Goal: Find specific page/section: Find specific page/section

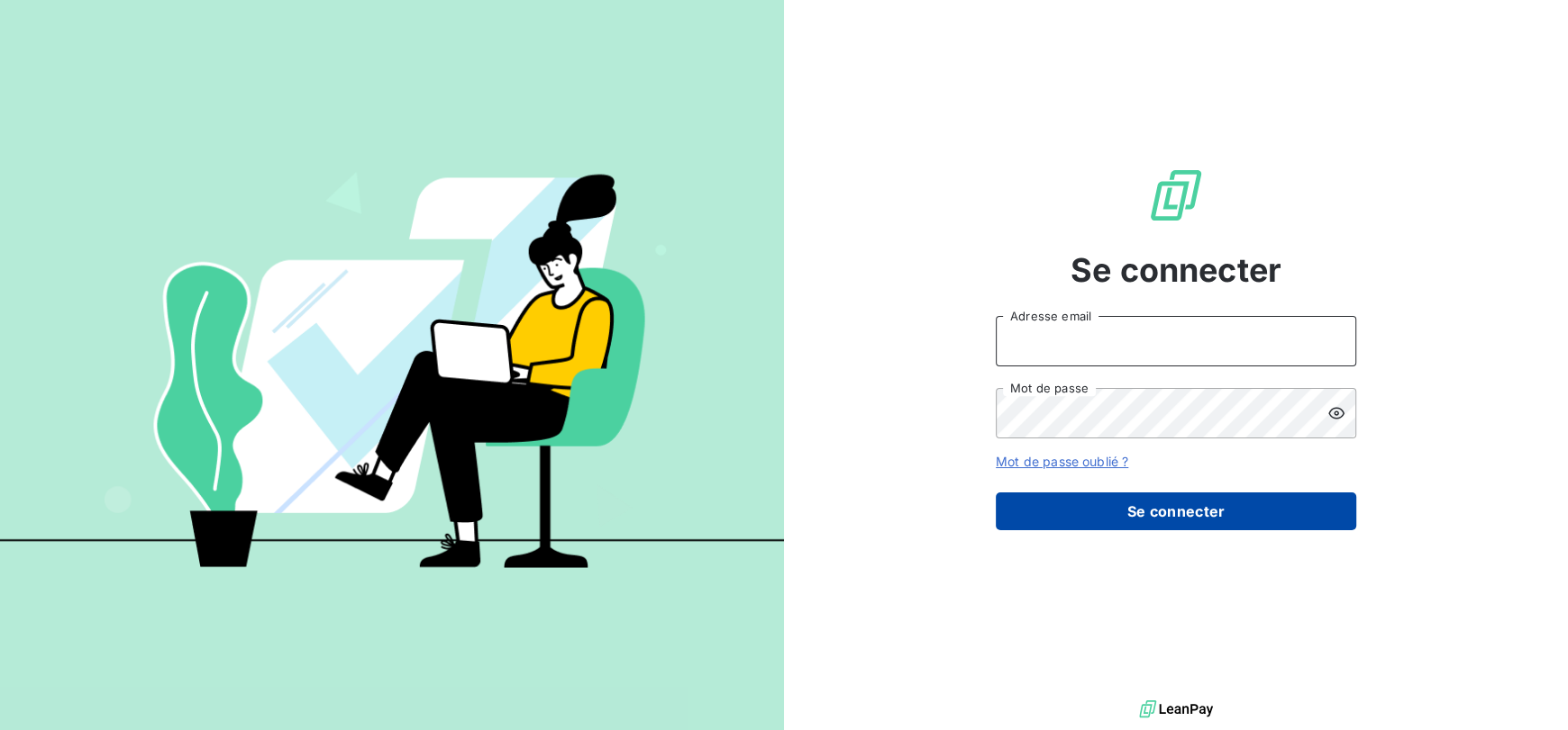
type input "[EMAIL_ADDRESS][DOMAIN_NAME]"
click at [1228, 513] on button "Se connecter" at bounding box center [1176, 511] width 360 height 37
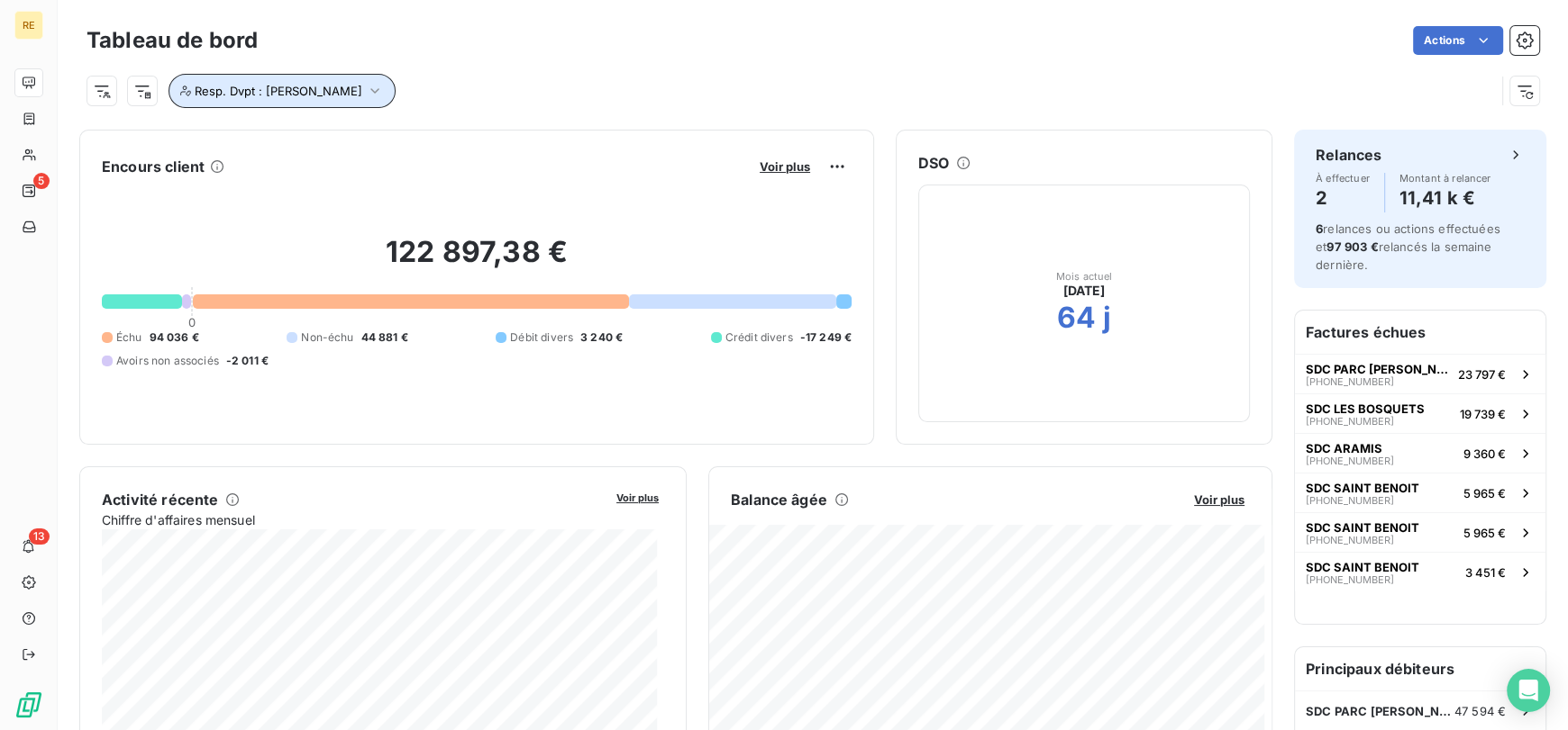
click at [349, 88] on span "Resp. Dvpt : [PERSON_NAME]" at bounding box center [278, 90] width 168 height 14
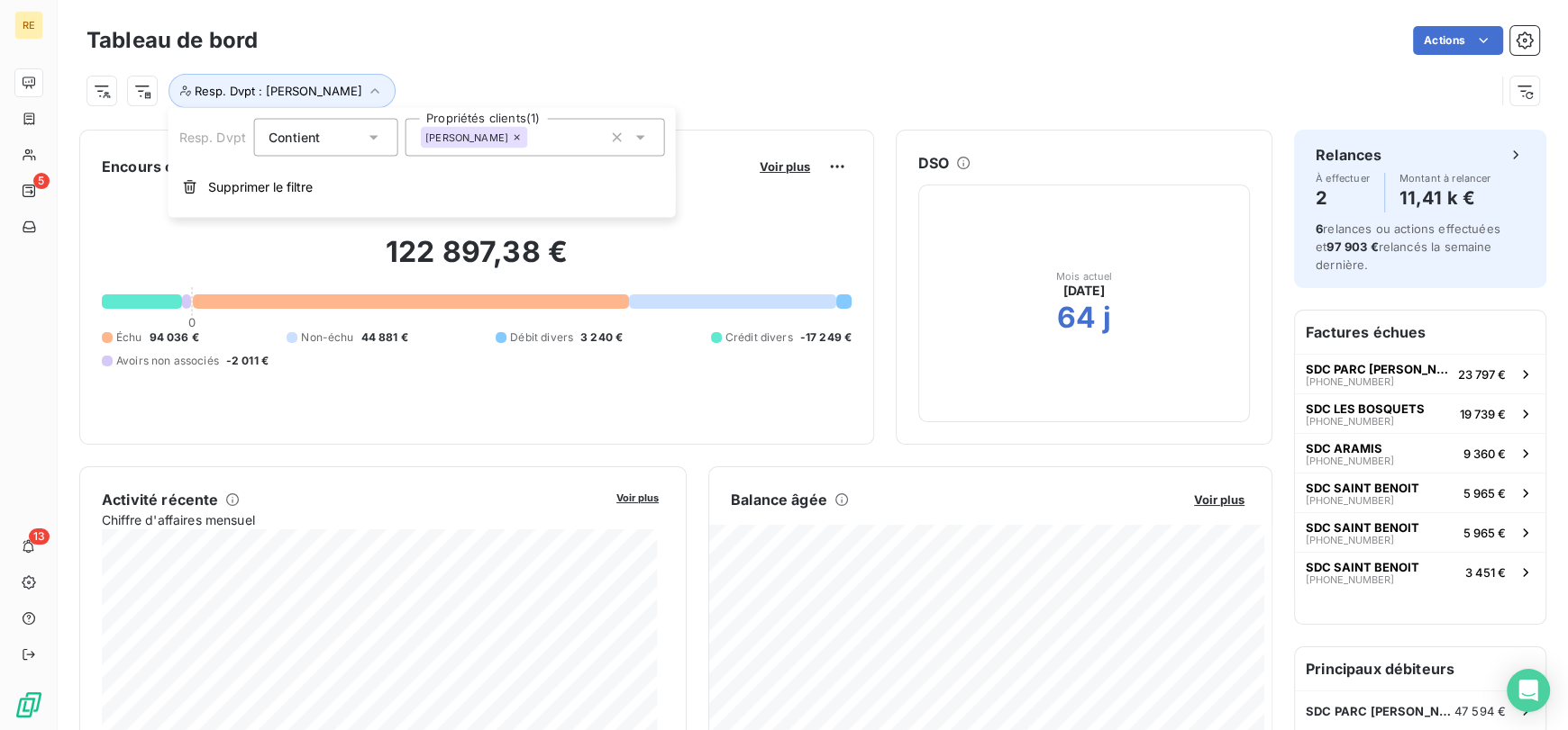
click at [522, 142] on icon at bounding box center [517, 137] width 11 height 11
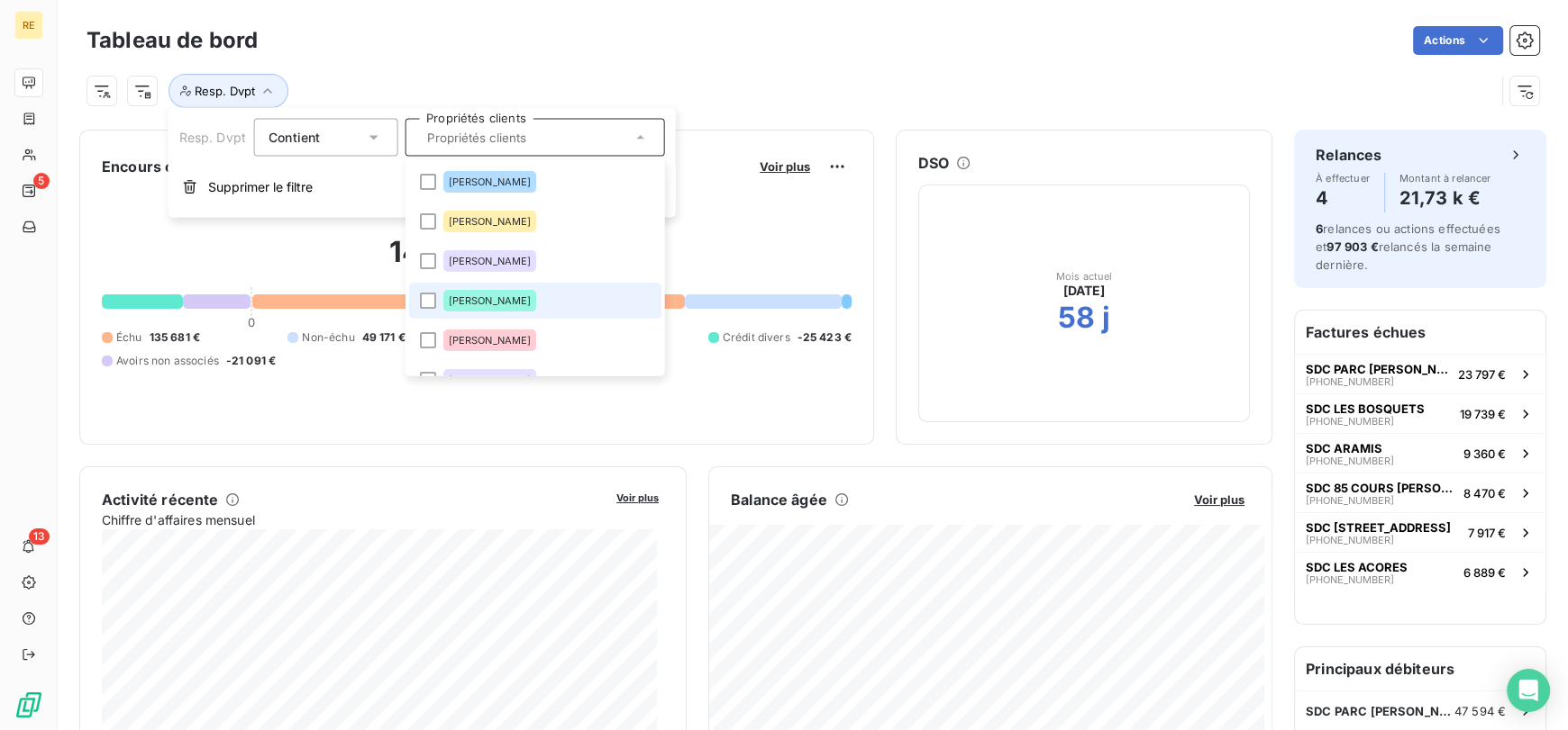
scroll to position [88, 0]
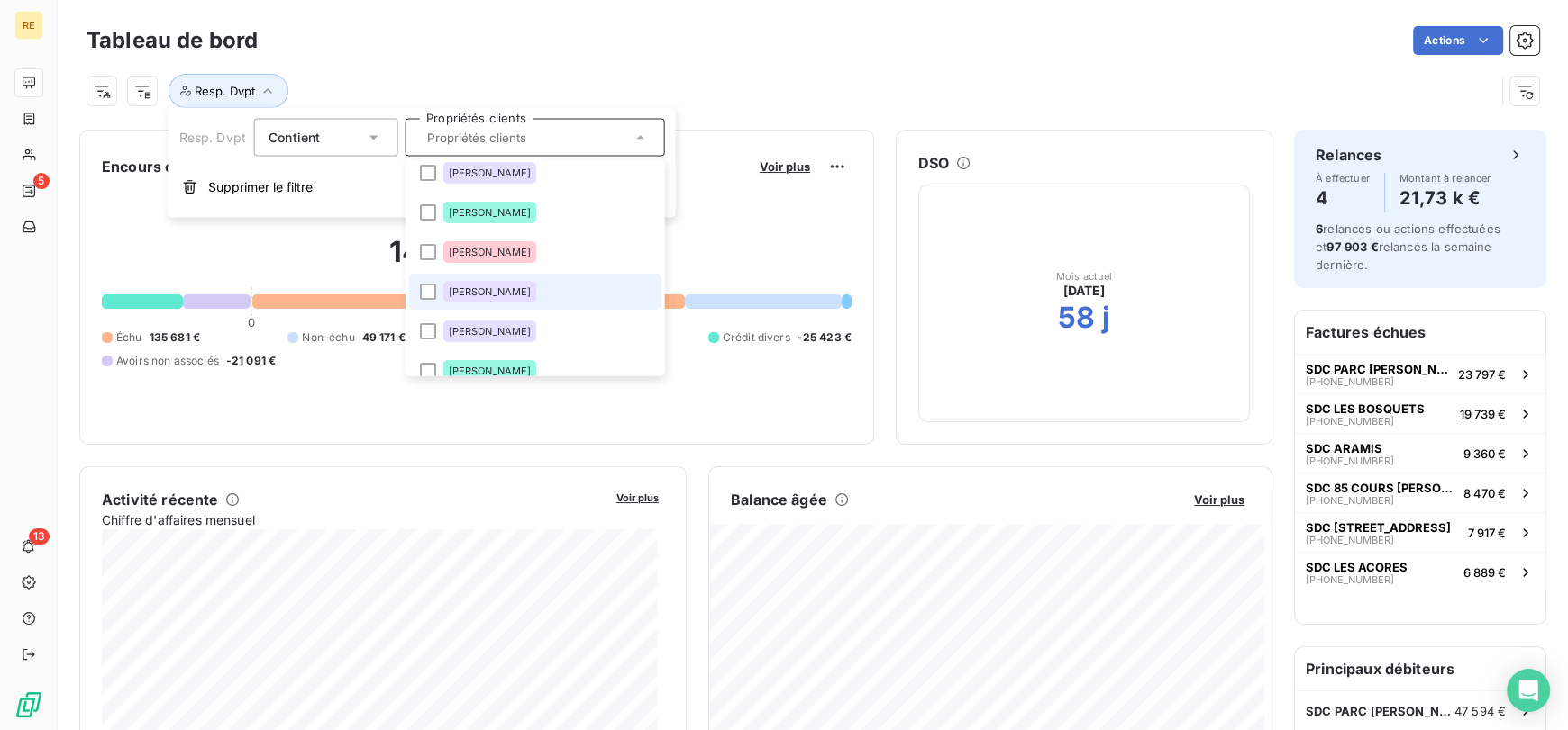
click at [522, 291] on span "[PERSON_NAME]" at bounding box center [489, 291] width 82 height 11
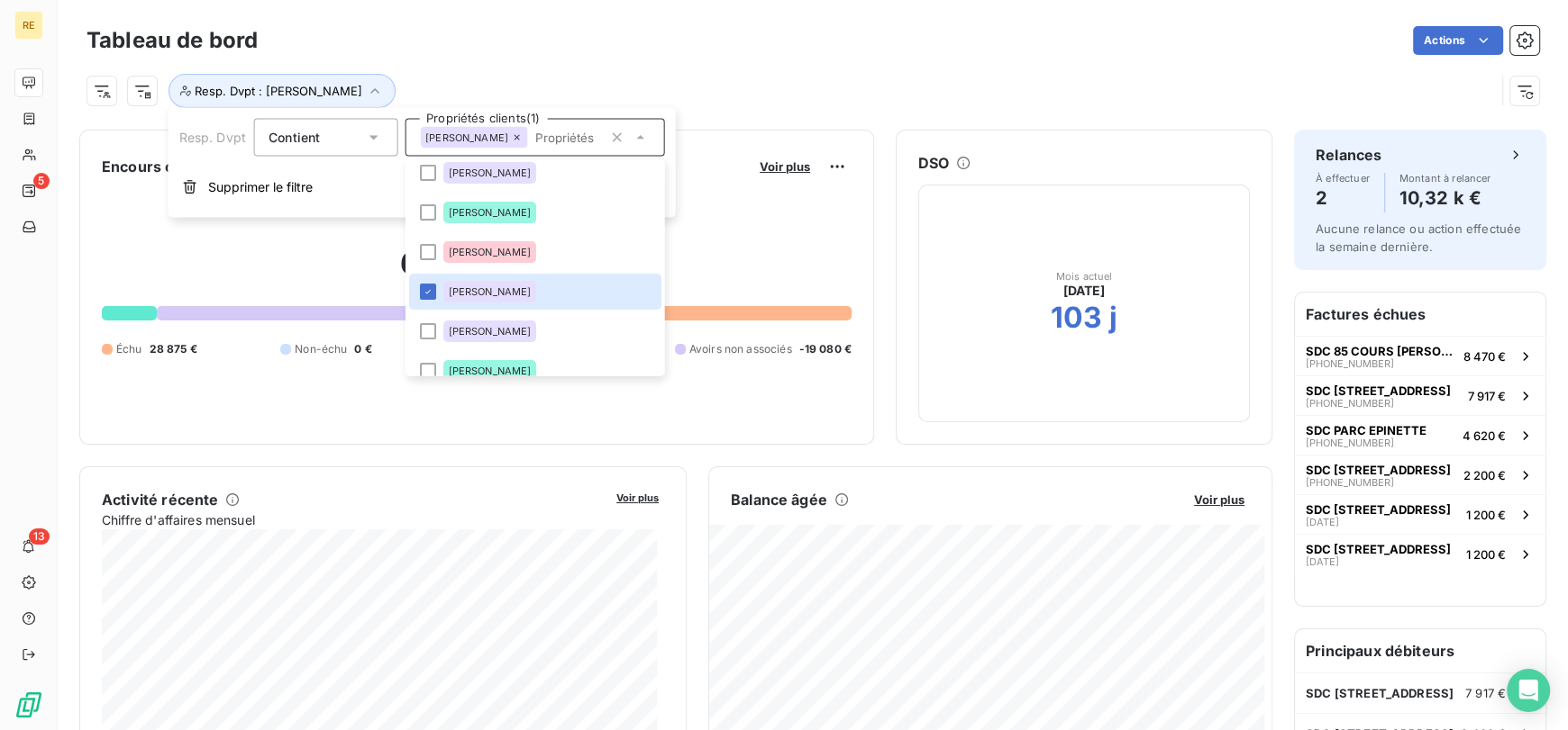
click at [542, 63] on div "Resp. Dvpt : [PERSON_NAME]" at bounding box center [812, 83] width 1452 height 49
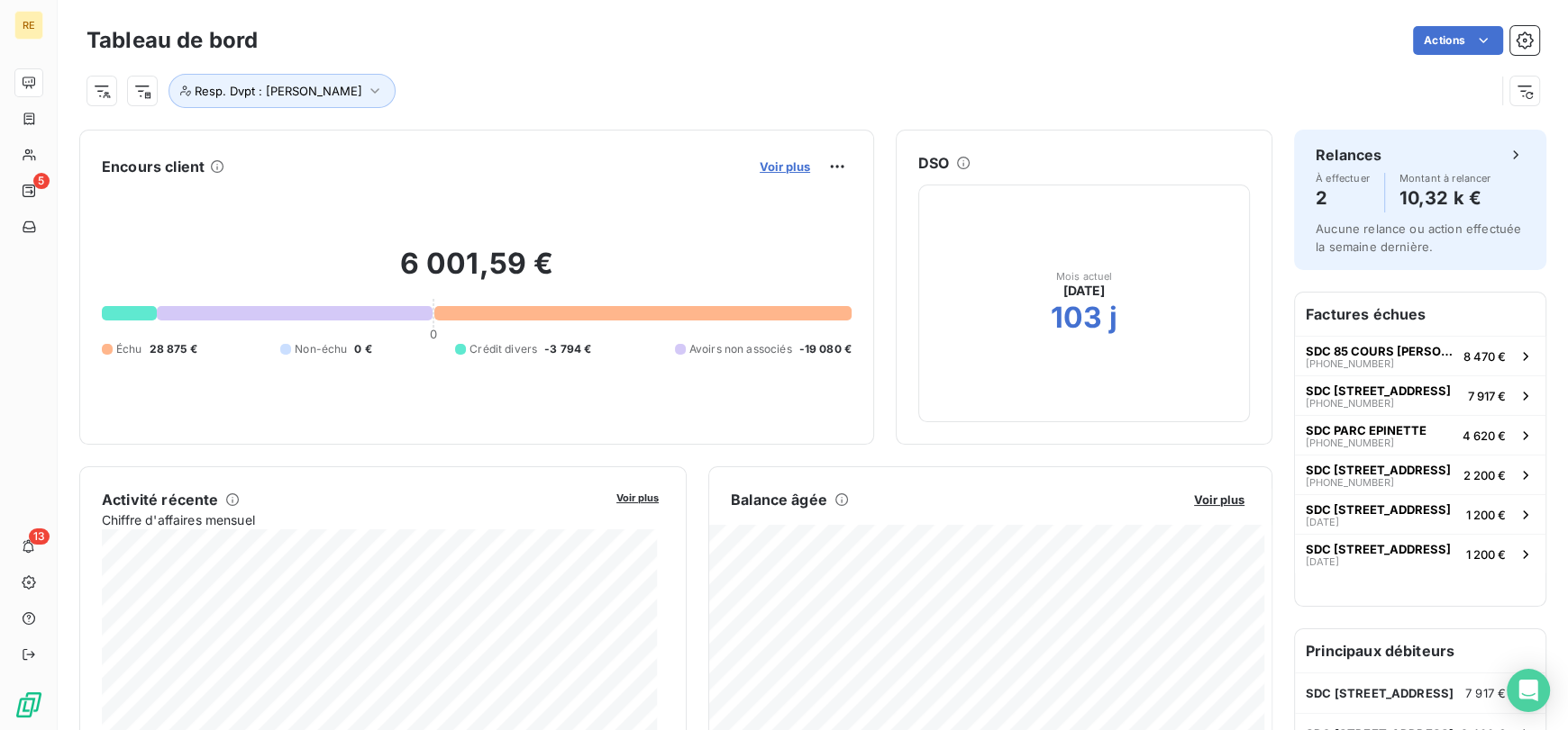
click at [768, 159] on span "Voir plus" at bounding box center [784, 166] width 51 height 14
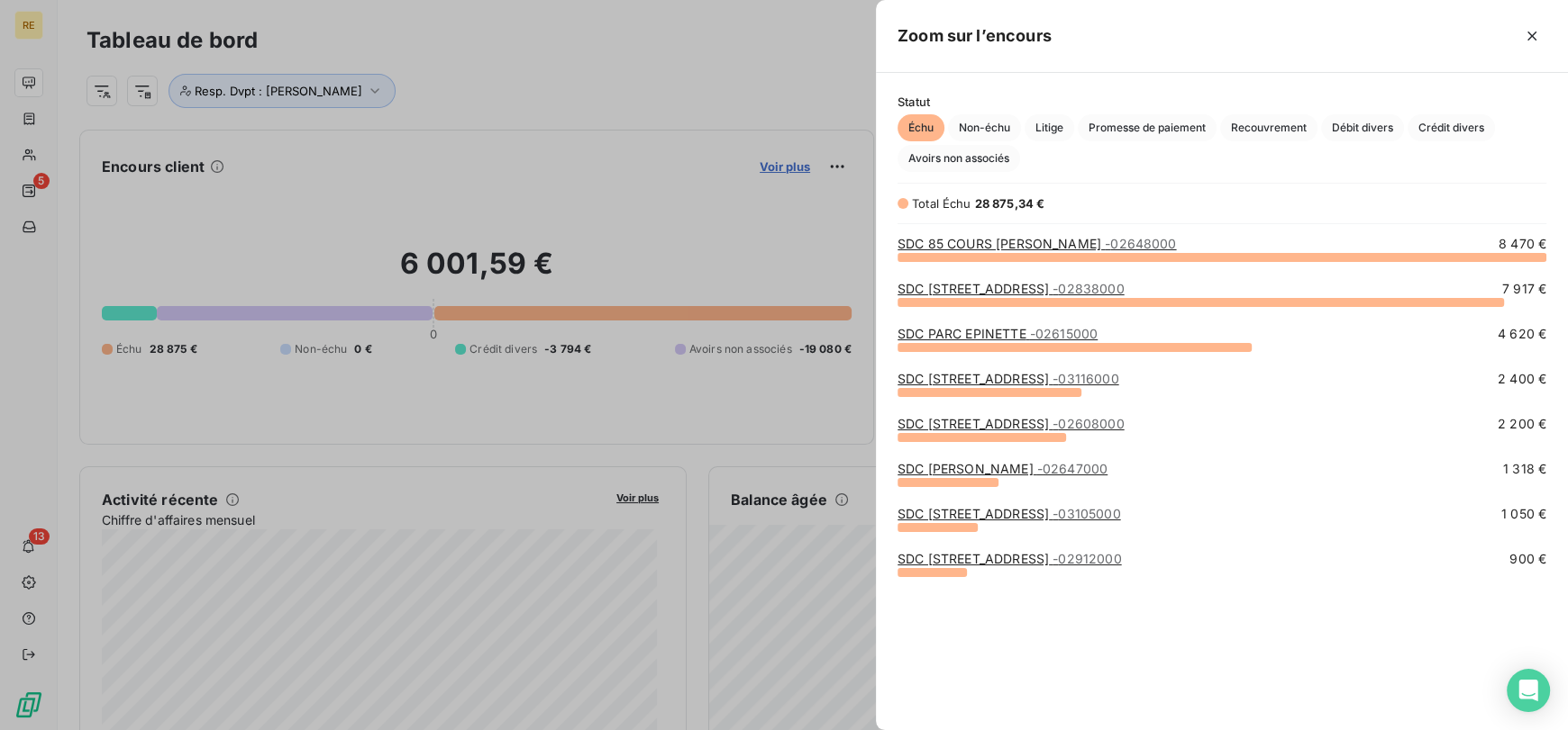
scroll to position [458, 678]
click at [1110, 247] on span "- 02648000" at bounding box center [1140, 243] width 71 height 15
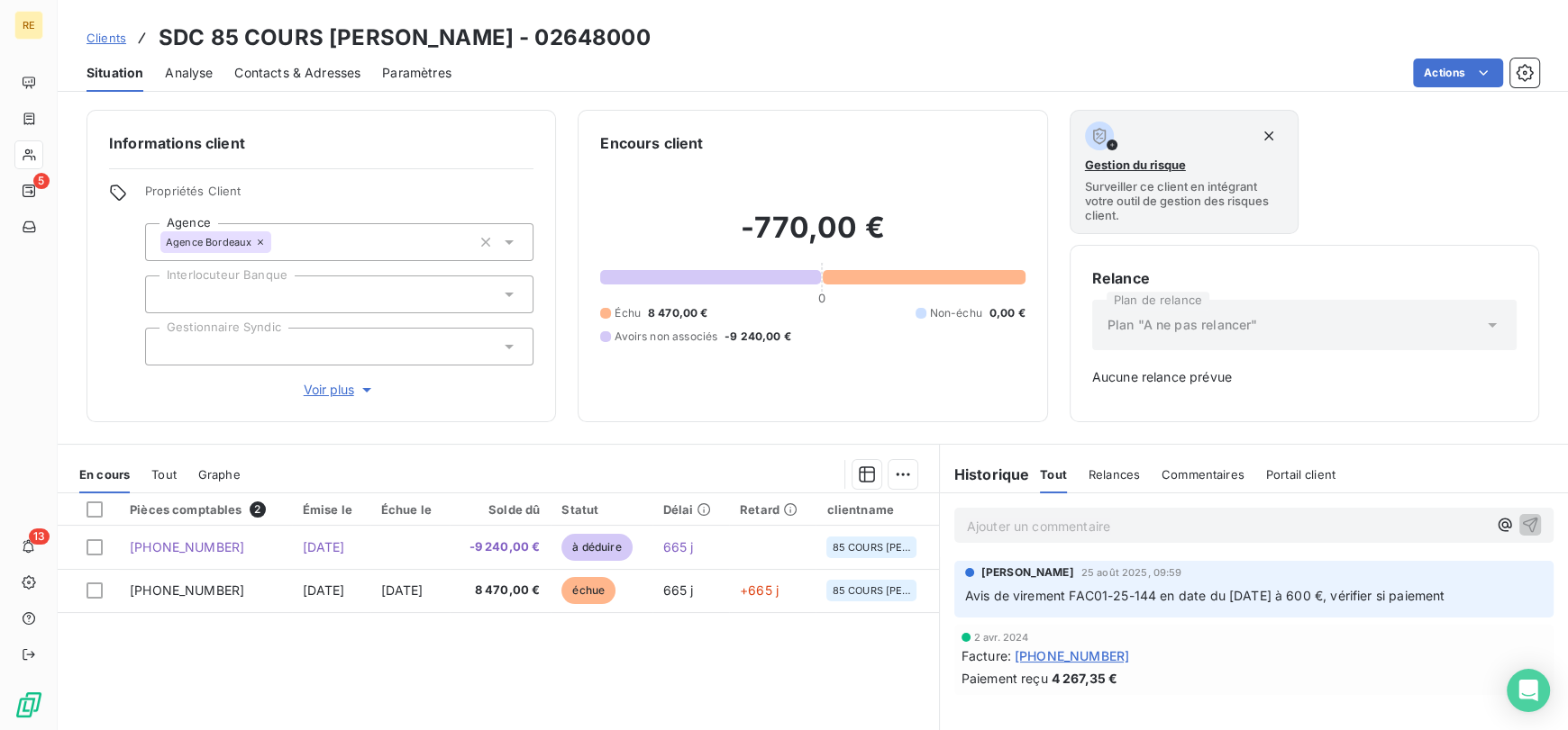
click at [119, 37] on span "Clients" at bounding box center [105, 37] width 39 height 14
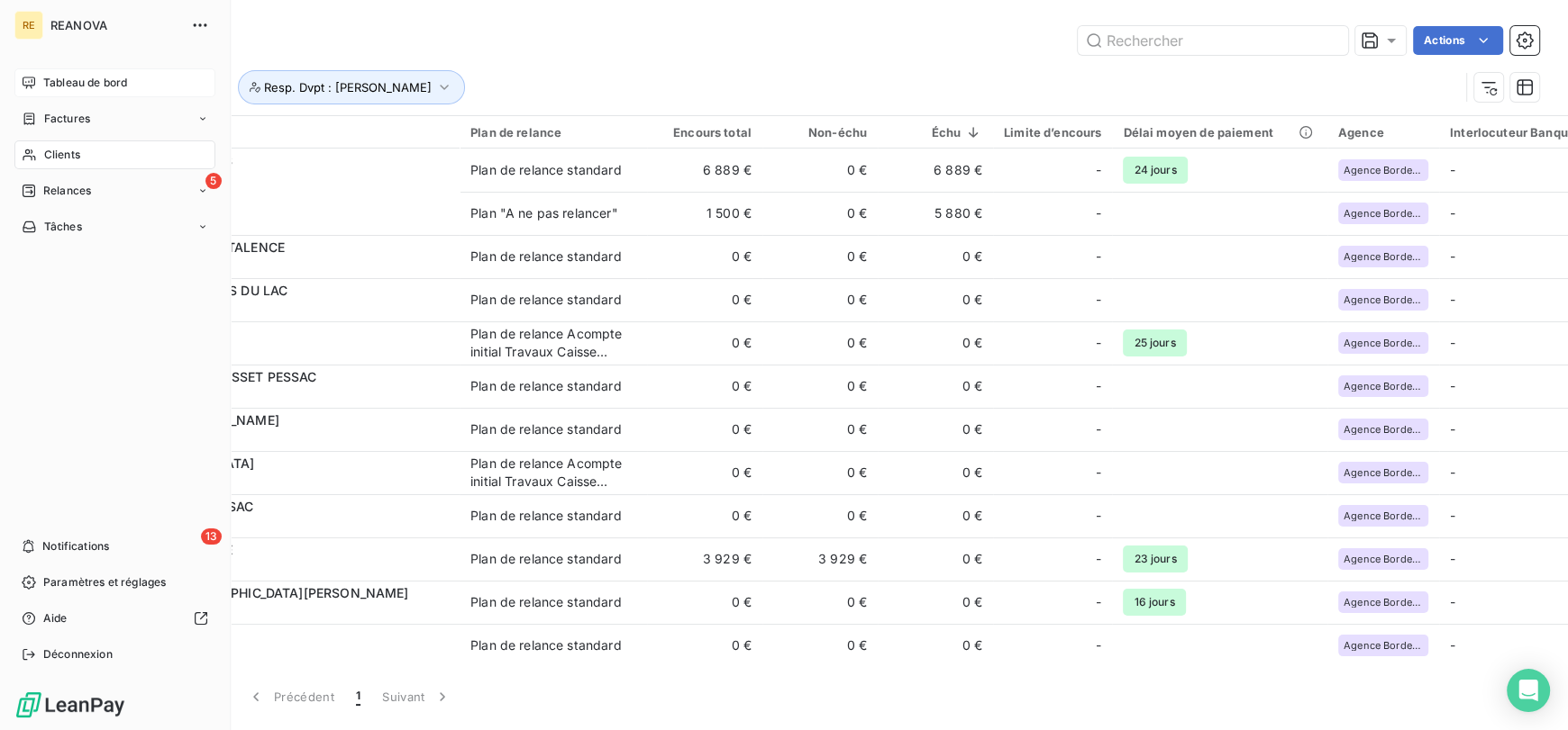
click at [129, 82] on div "Tableau de bord" at bounding box center [115, 82] width 201 height 29
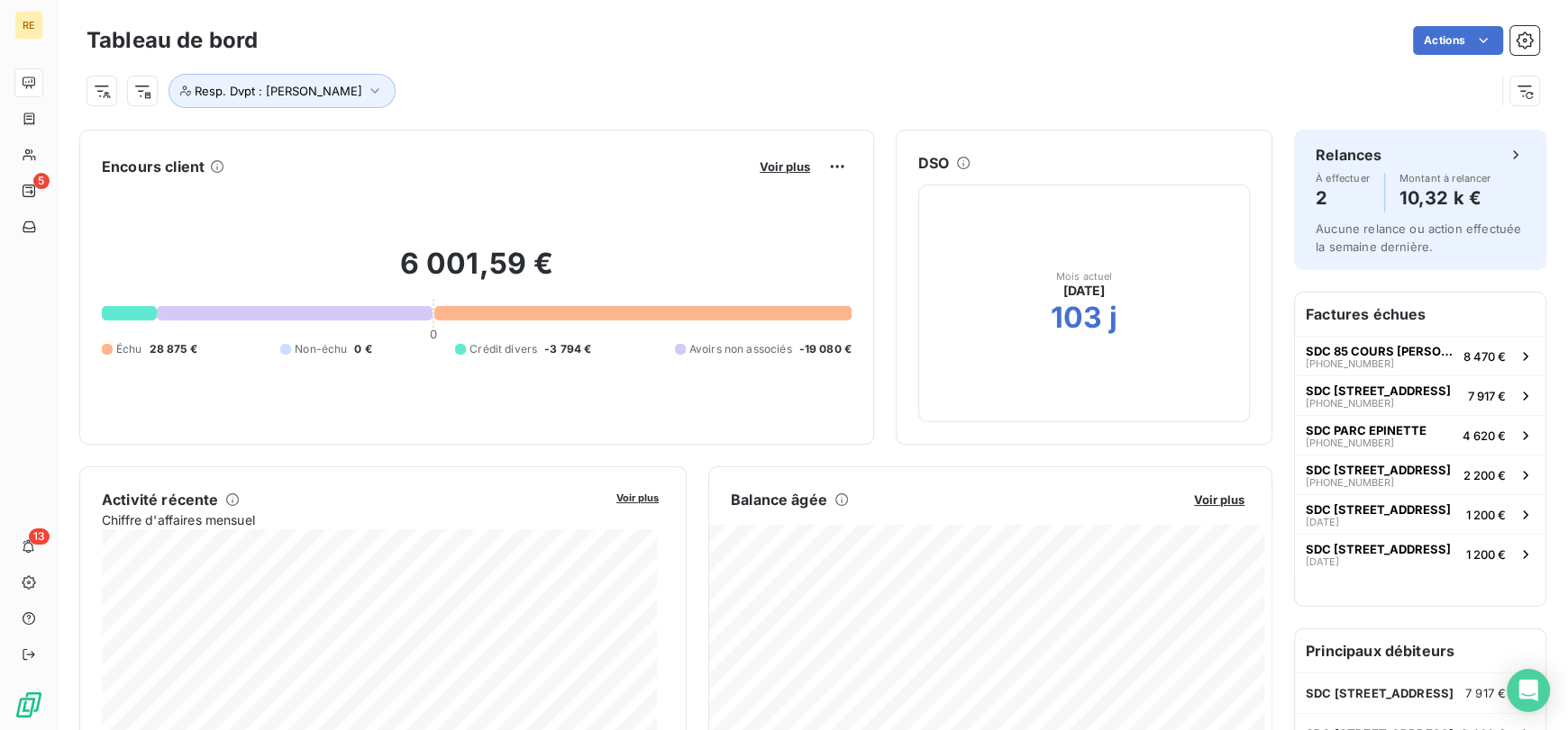
click at [770, 173] on button "Voir plus" at bounding box center [785, 166] width 61 height 16
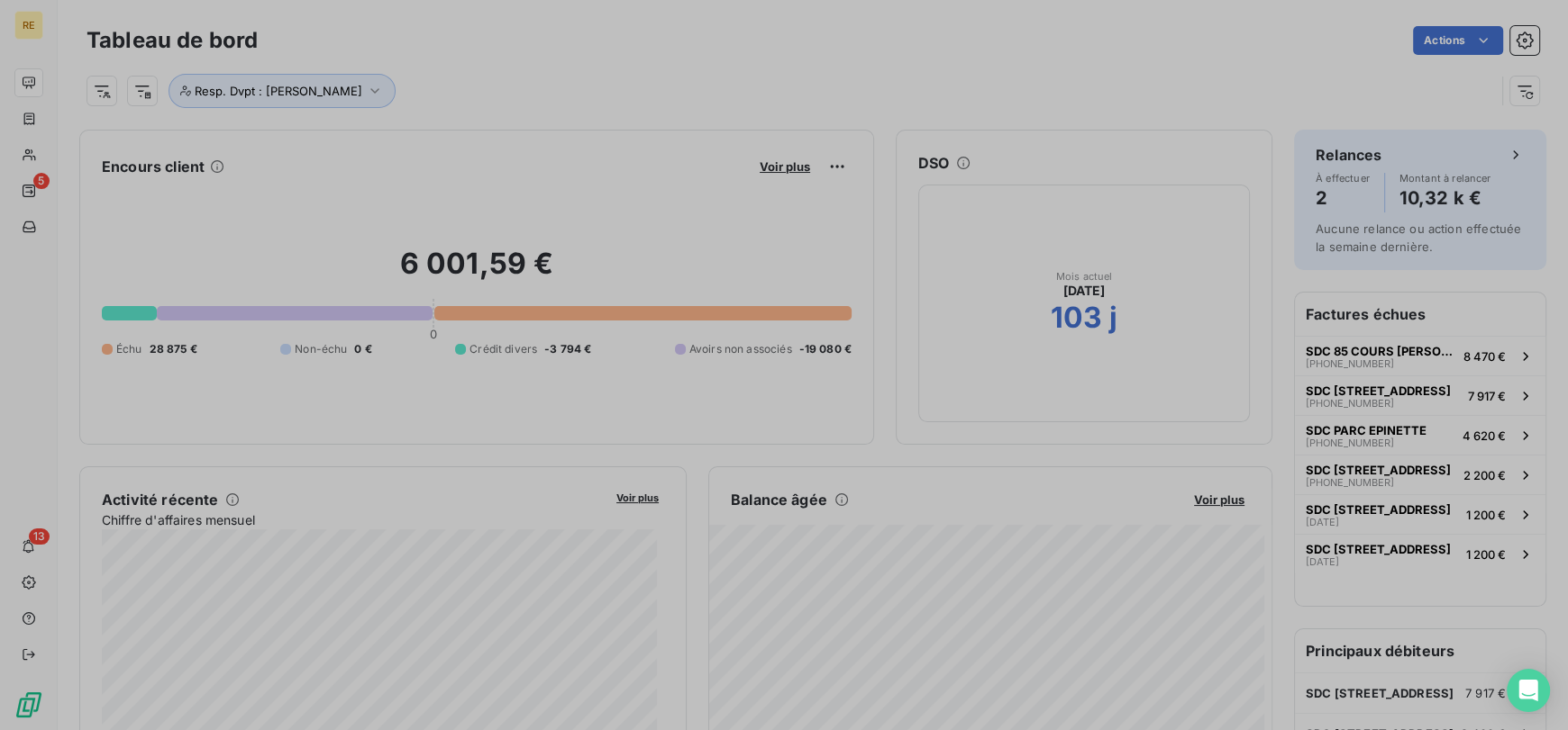
scroll to position [15, 14]
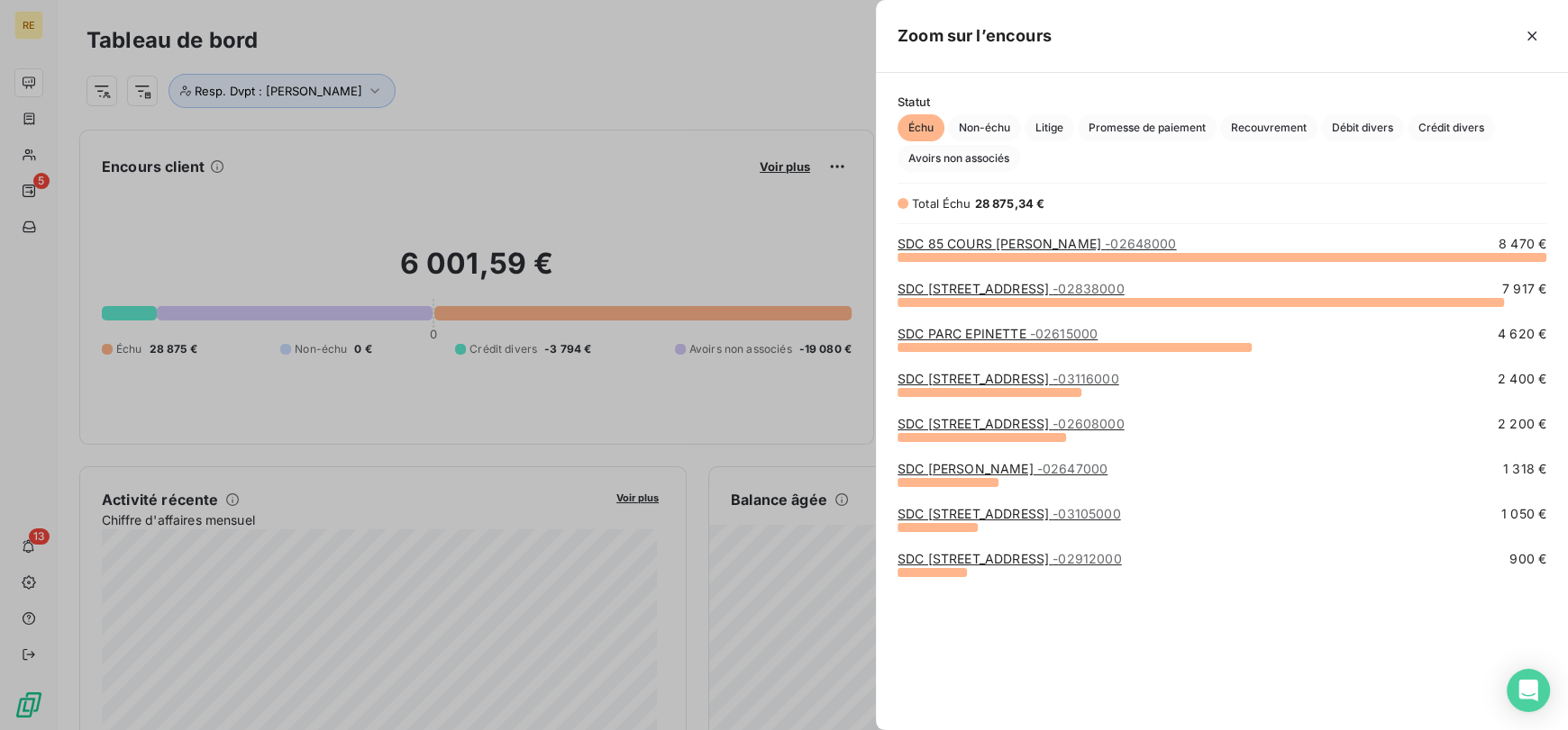
click at [657, 11] on div at bounding box center [784, 365] width 1568 height 730
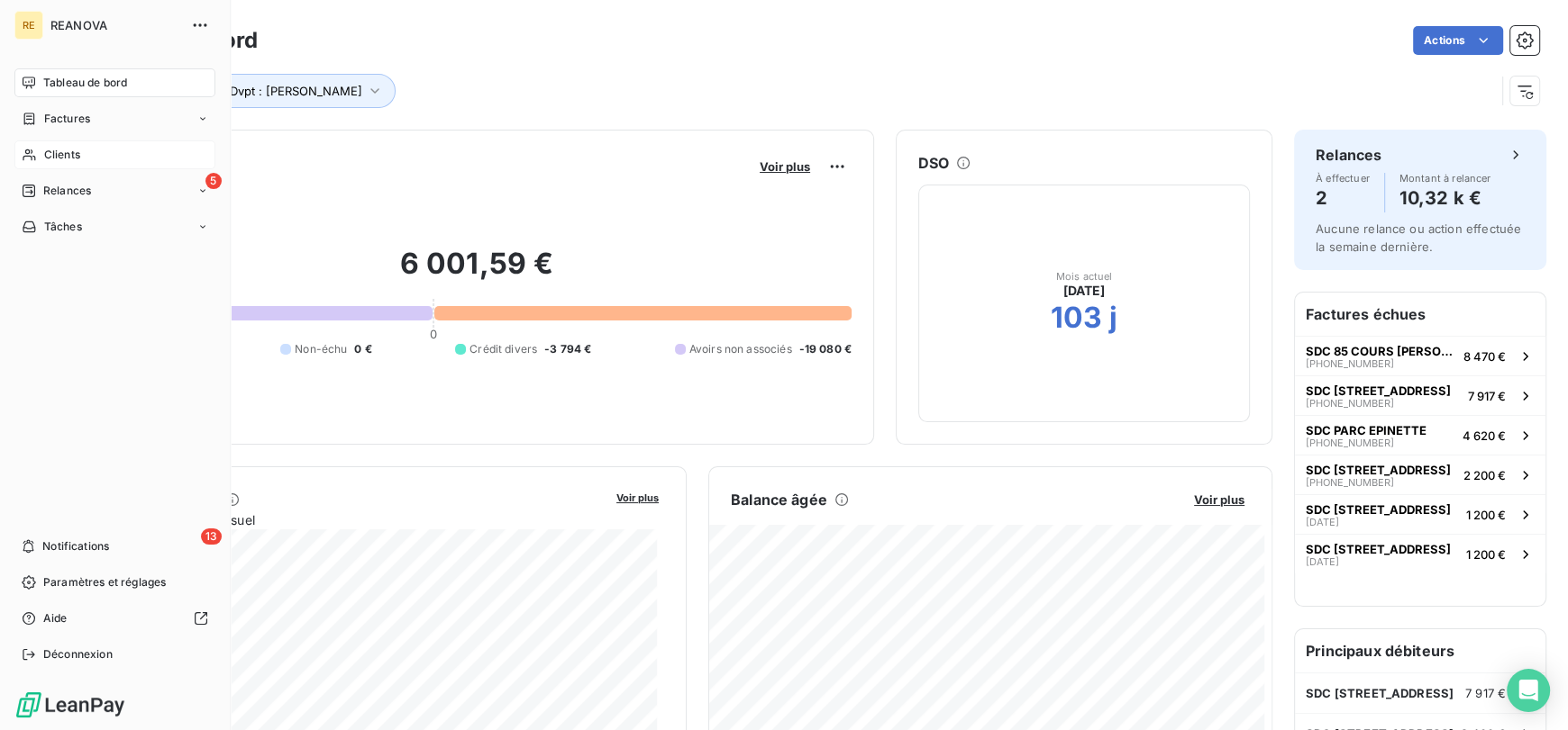
click at [95, 159] on div "Clients" at bounding box center [115, 155] width 201 height 29
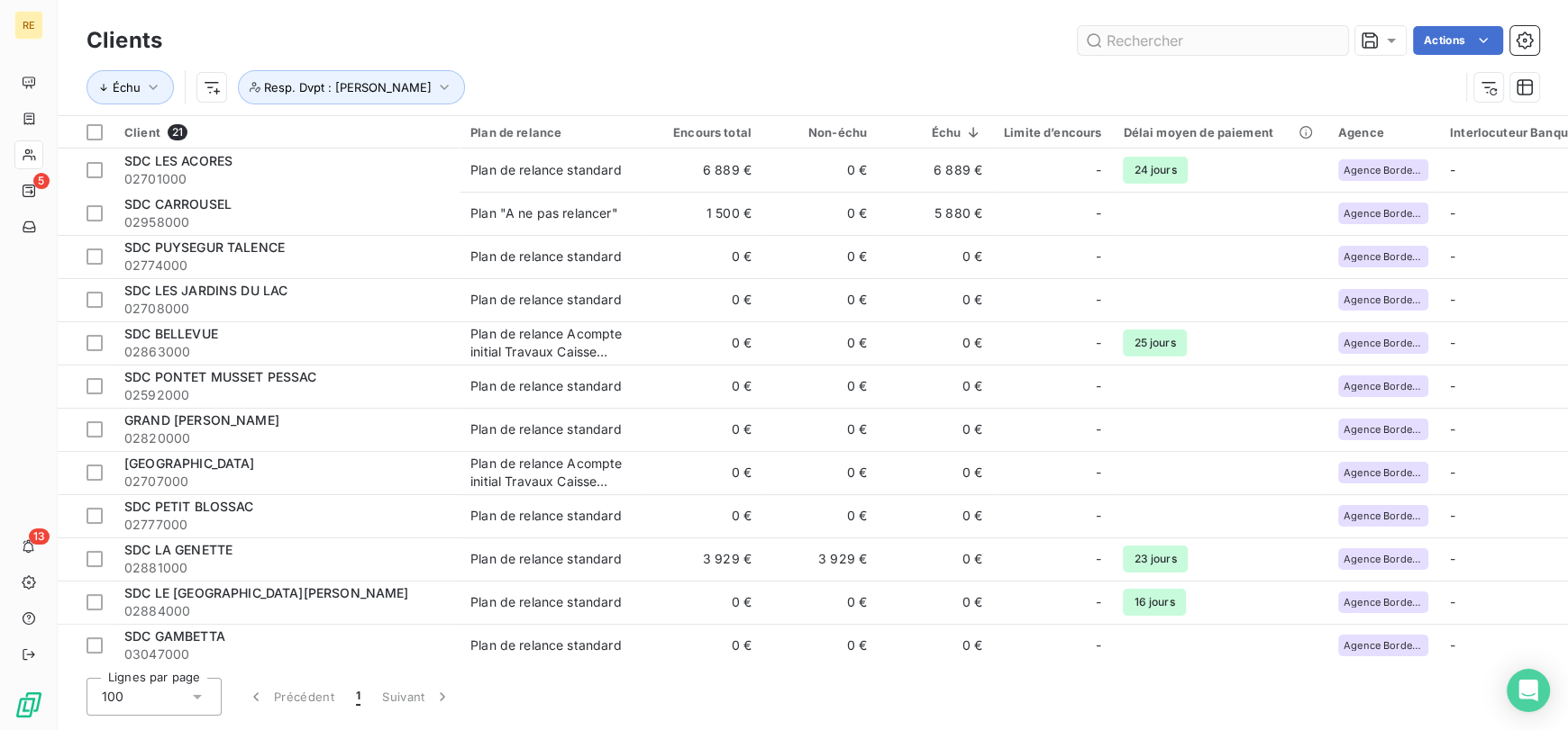
click at [1176, 48] on input "text" at bounding box center [1212, 40] width 270 height 29
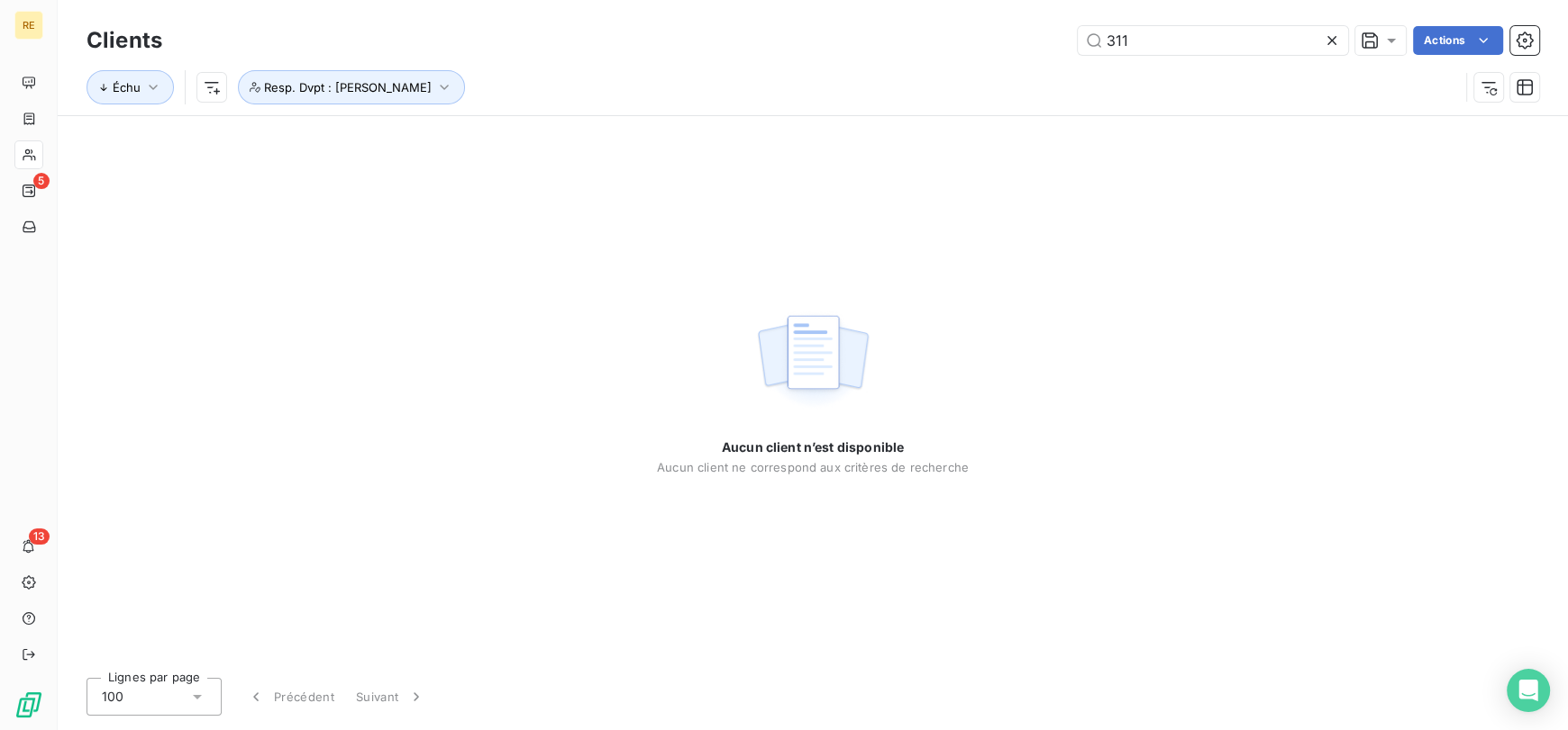
click at [380, 109] on div "Échu Resp. Dvpt : [PERSON_NAME]" at bounding box center [812, 87] width 1452 height 56
click at [380, 108] on div "Échu Resp. Dvpt : [PERSON_NAME]" at bounding box center [812, 87] width 1452 height 56
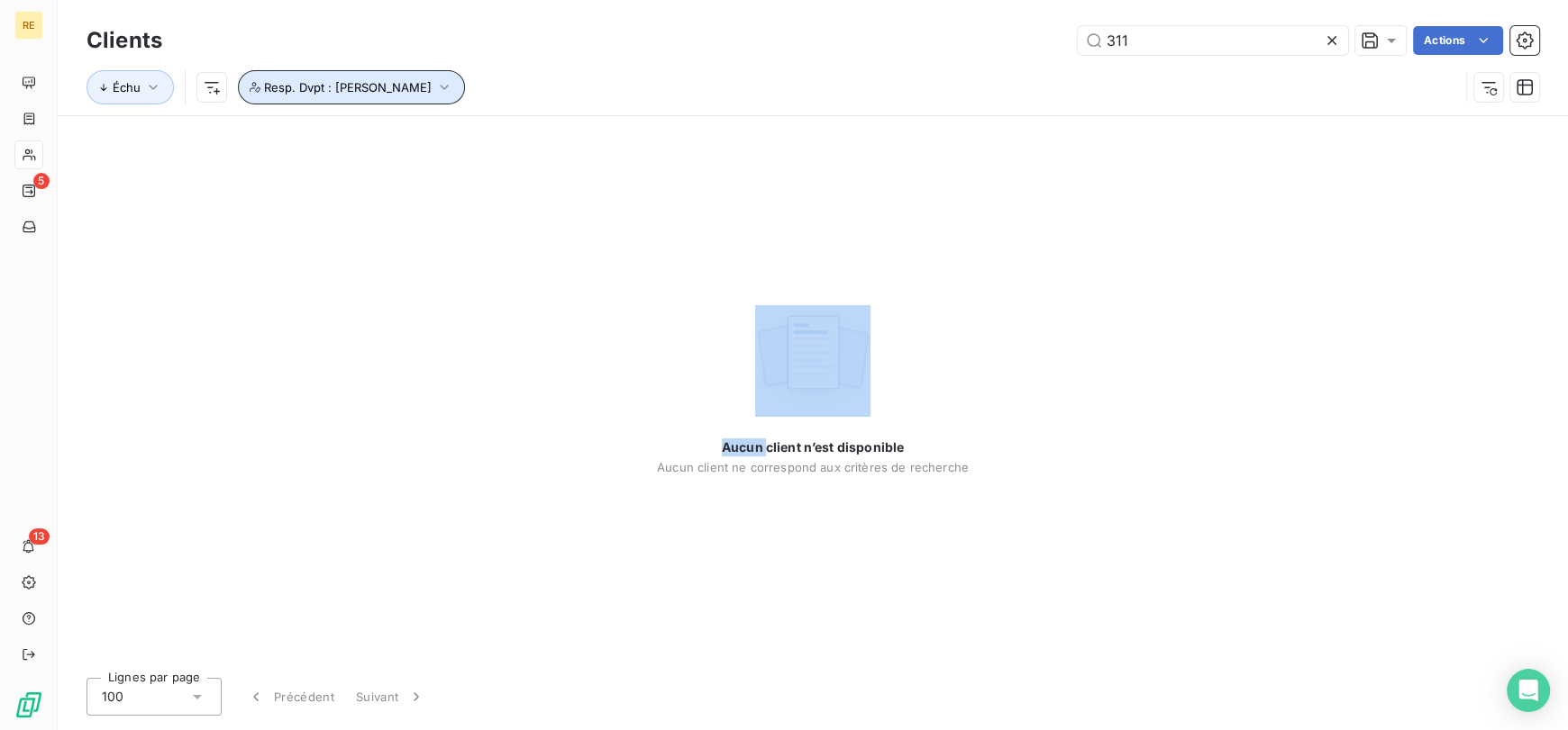
click at [353, 81] on span "Resp. Dvpt : [PERSON_NAME]" at bounding box center [347, 87] width 168 height 14
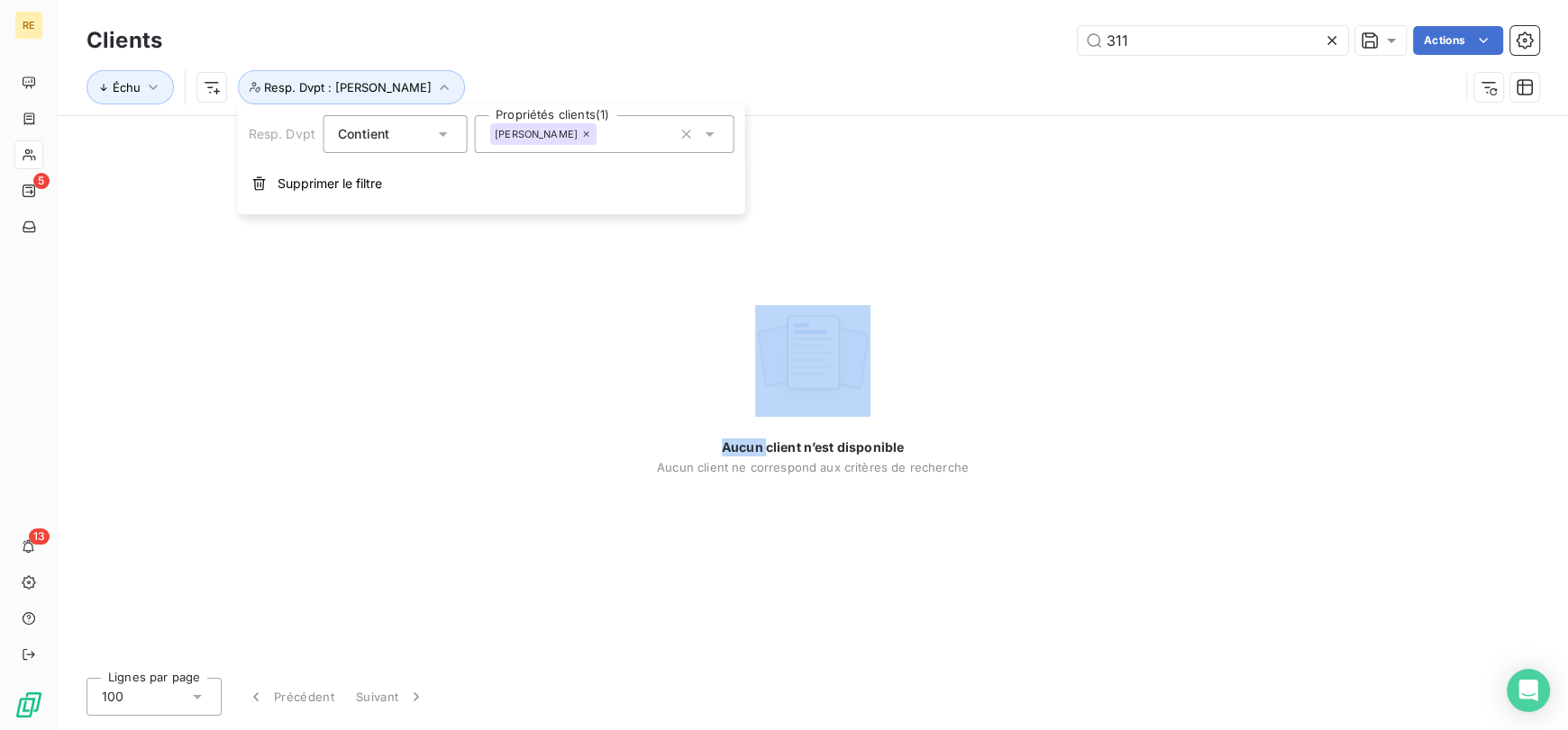
click at [585, 134] on icon at bounding box center [587, 134] width 6 height 6
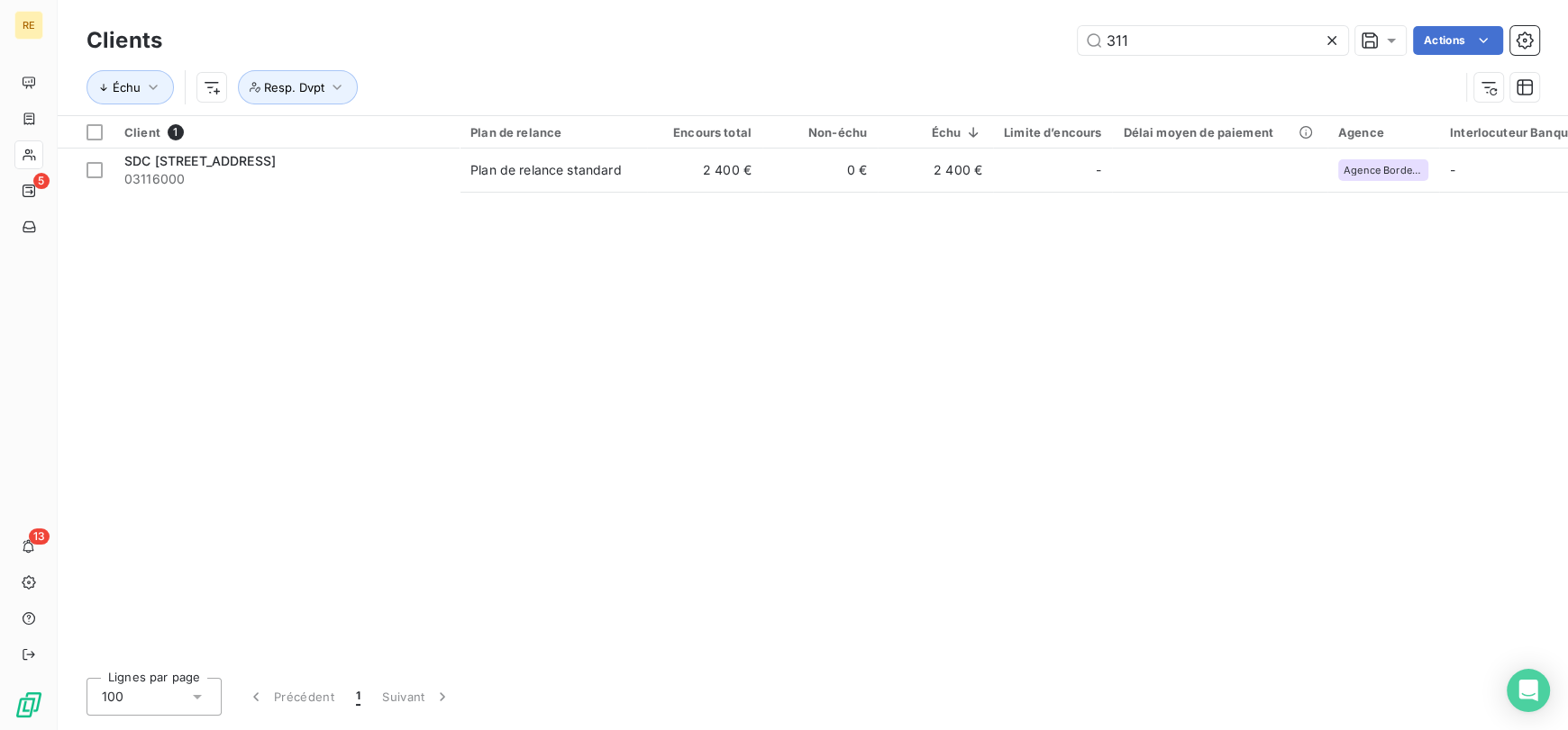
click at [594, 55] on div "Clients 311 Actions" at bounding box center [812, 40] width 1452 height 37
click at [1164, 37] on input "311" at bounding box center [1212, 40] width 270 height 29
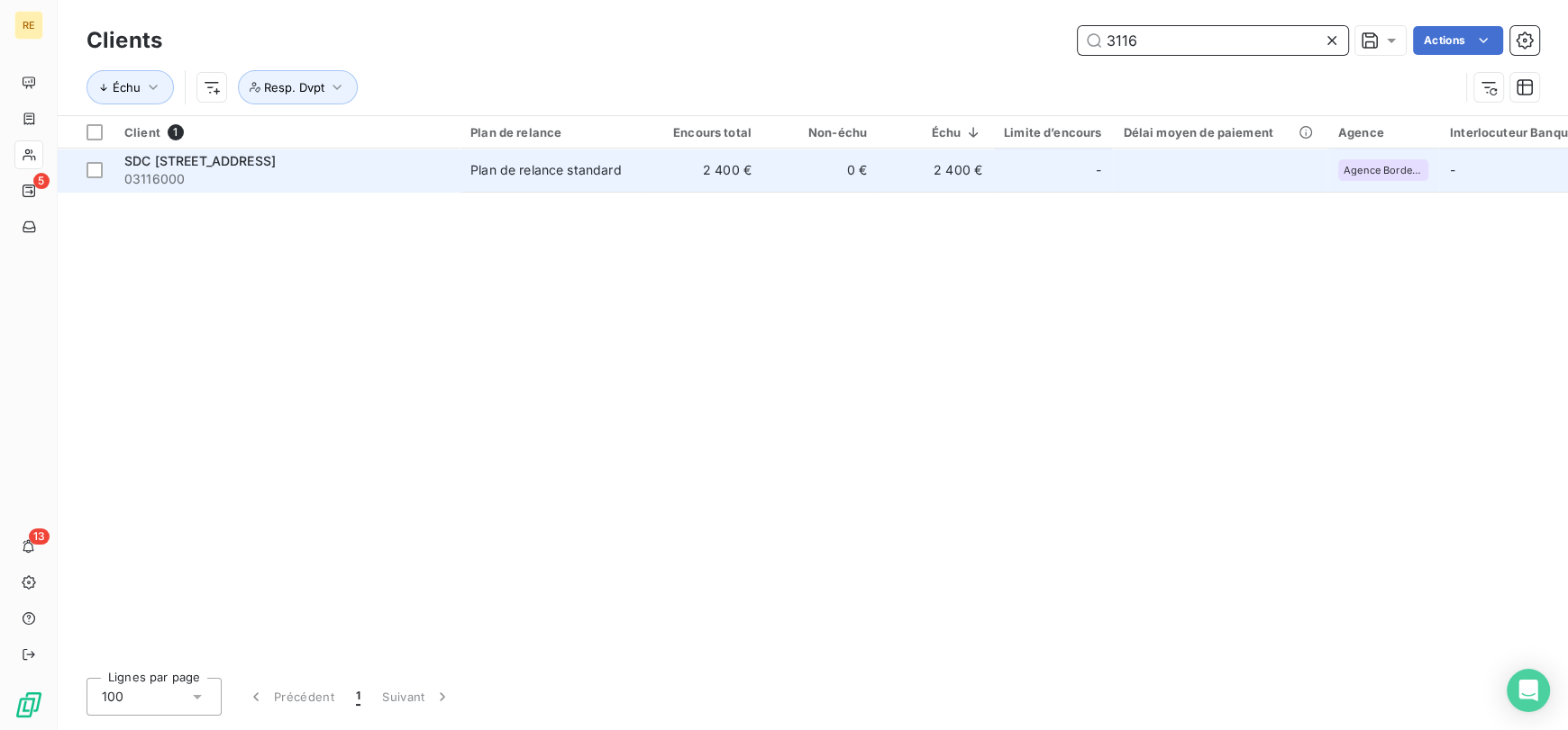
type input "3116"
click at [406, 158] on div "SDC [STREET_ADDRESS]" at bounding box center [287, 161] width 324 height 18
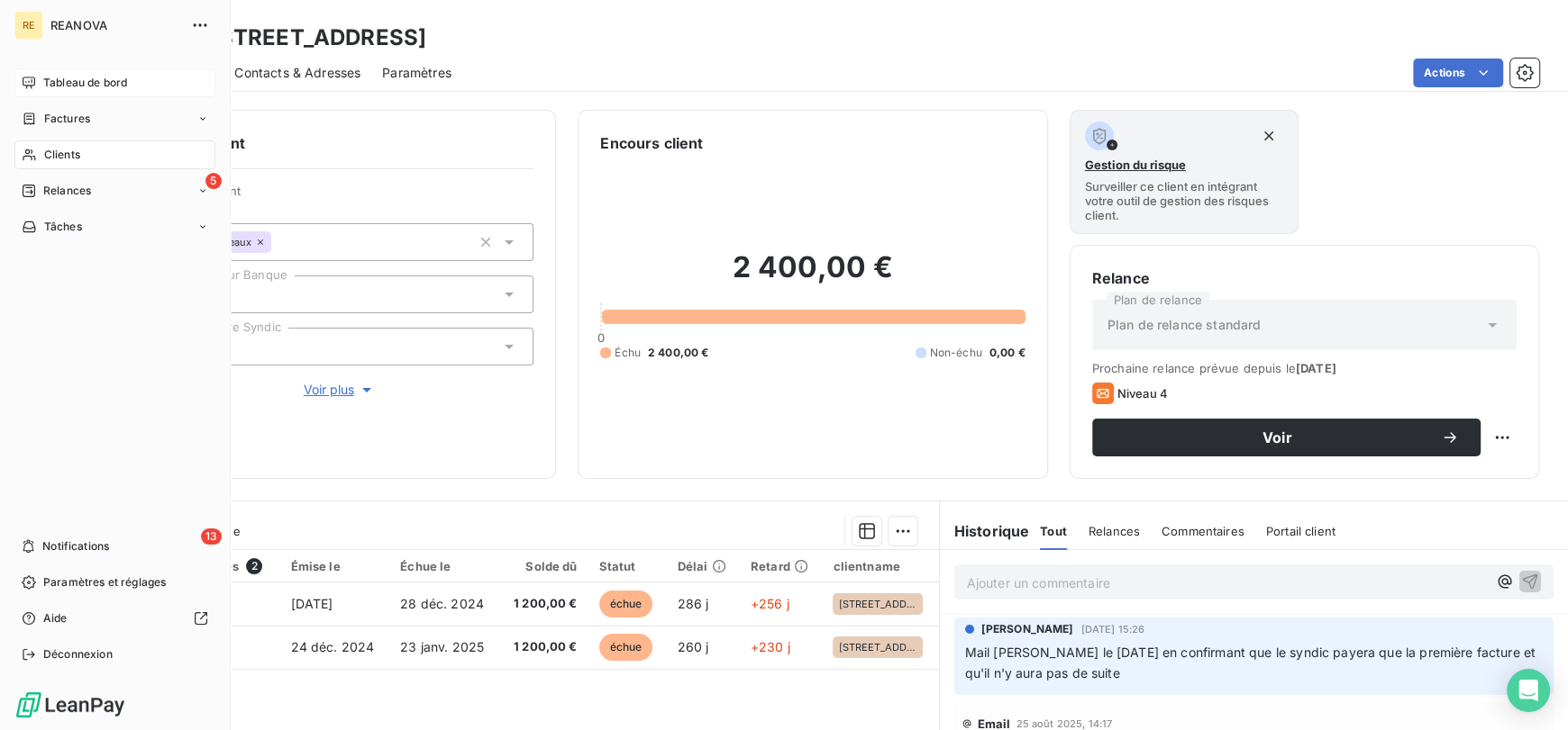
click at [90, 75] on span "Tableau de bord" at bounding box center [84, 82] width 83 height 16
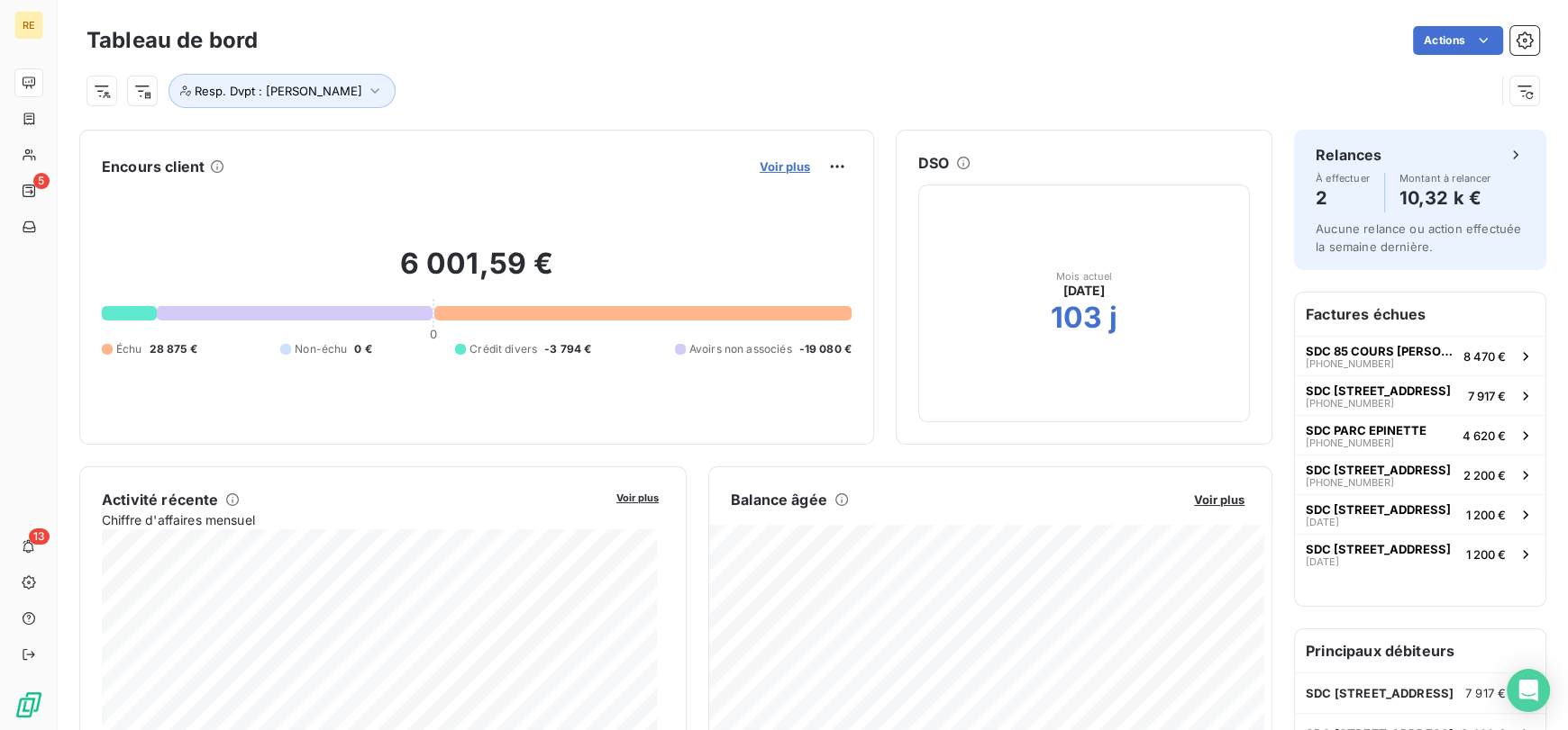
click at [799, 166] on span "Voir plus" at bounding box center [784, 166] width 51 height 14
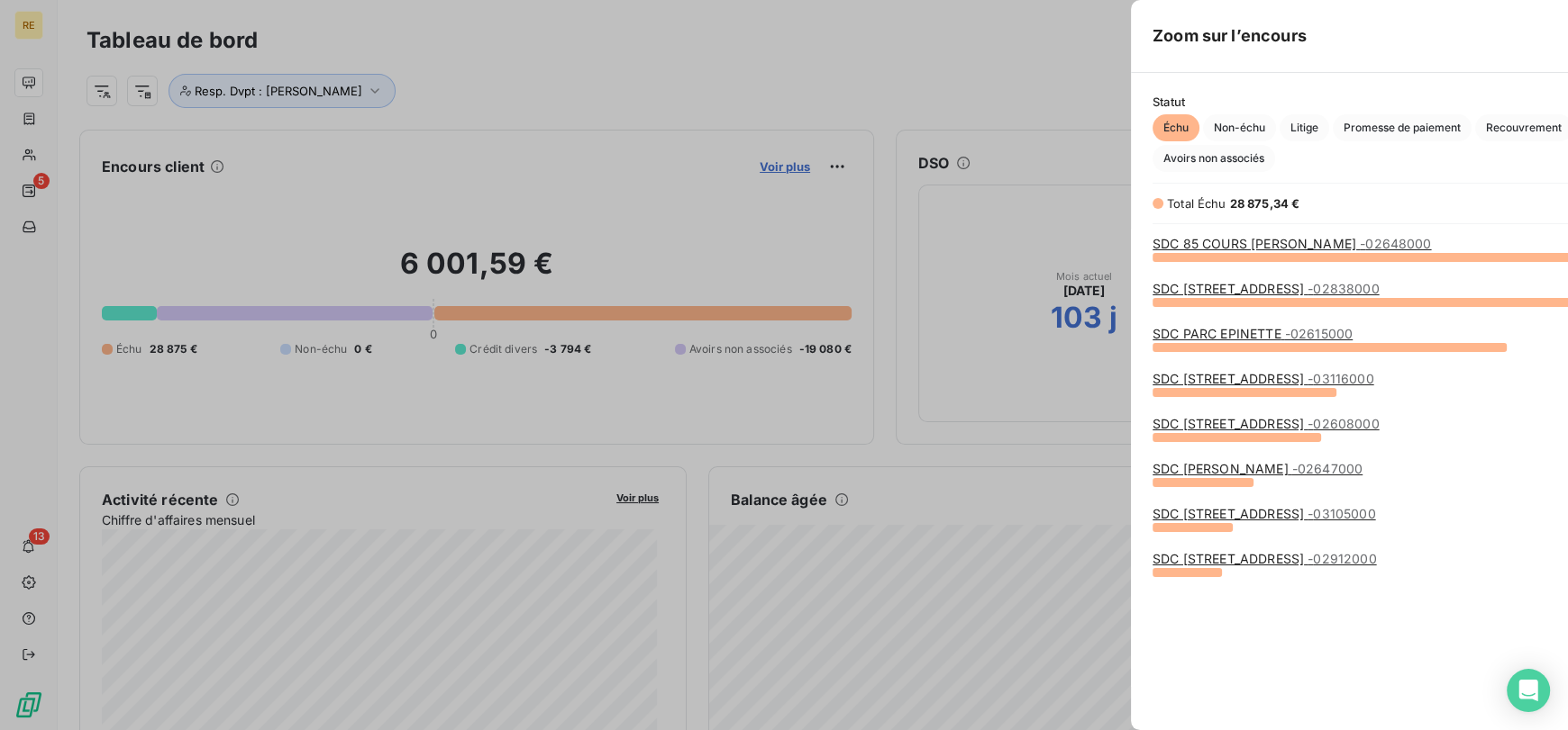
scroll to position [716, 678]
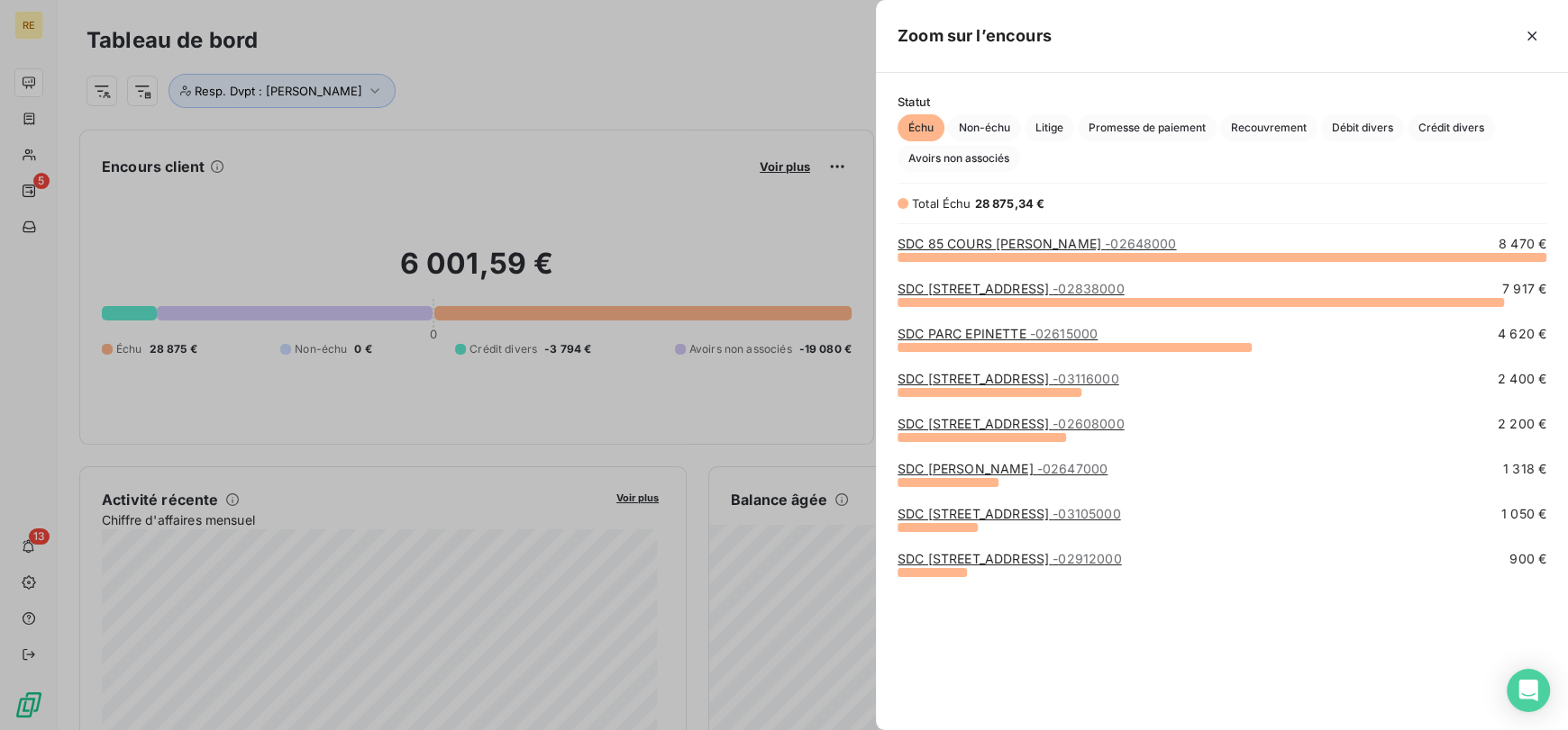
click at [154, 21] on div at bounding box center [784, 365] width 1568 height 730
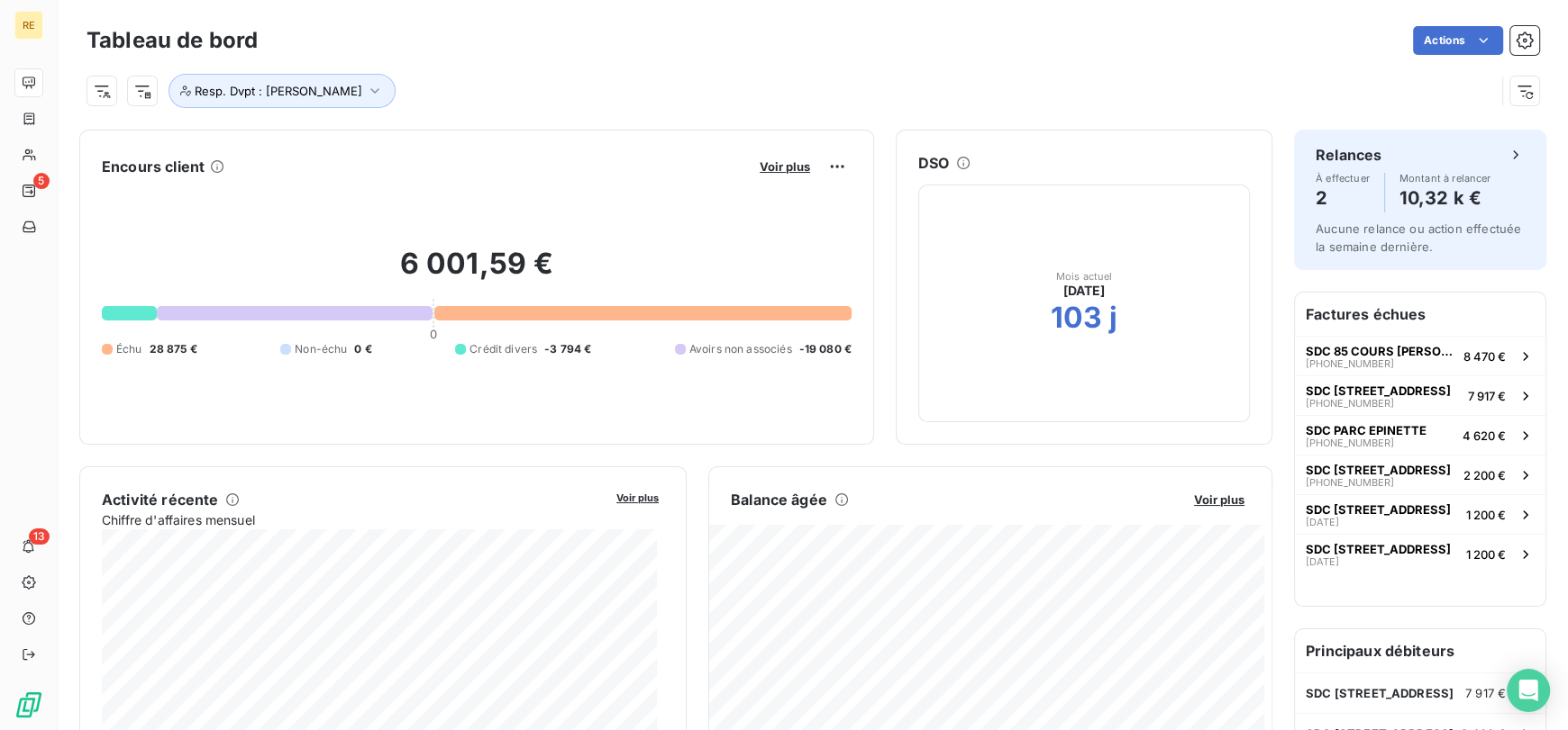
click at [414, 68] on div "Resp. Dvpt : [PERSON_NAME]" at bounding box center [812, 83] width 1452 height 49
click at [319, 59] on div "Resp. Dvpt : [PERSON_NAME]" at bounding box center [812, 83] width 1452 height 49
drag, startPoint x: 182, startPoint y: 54, endPoint x: 147, endPoint y: 39, distance: 38.1
click at [150, 39] on div "Tableau de bord Actions" at bounding box center [812, 40] width 1452 height 37
click at [112, 37] on h3 "Tableau de bord" at bounding box center [172, 40] width 172 height 33
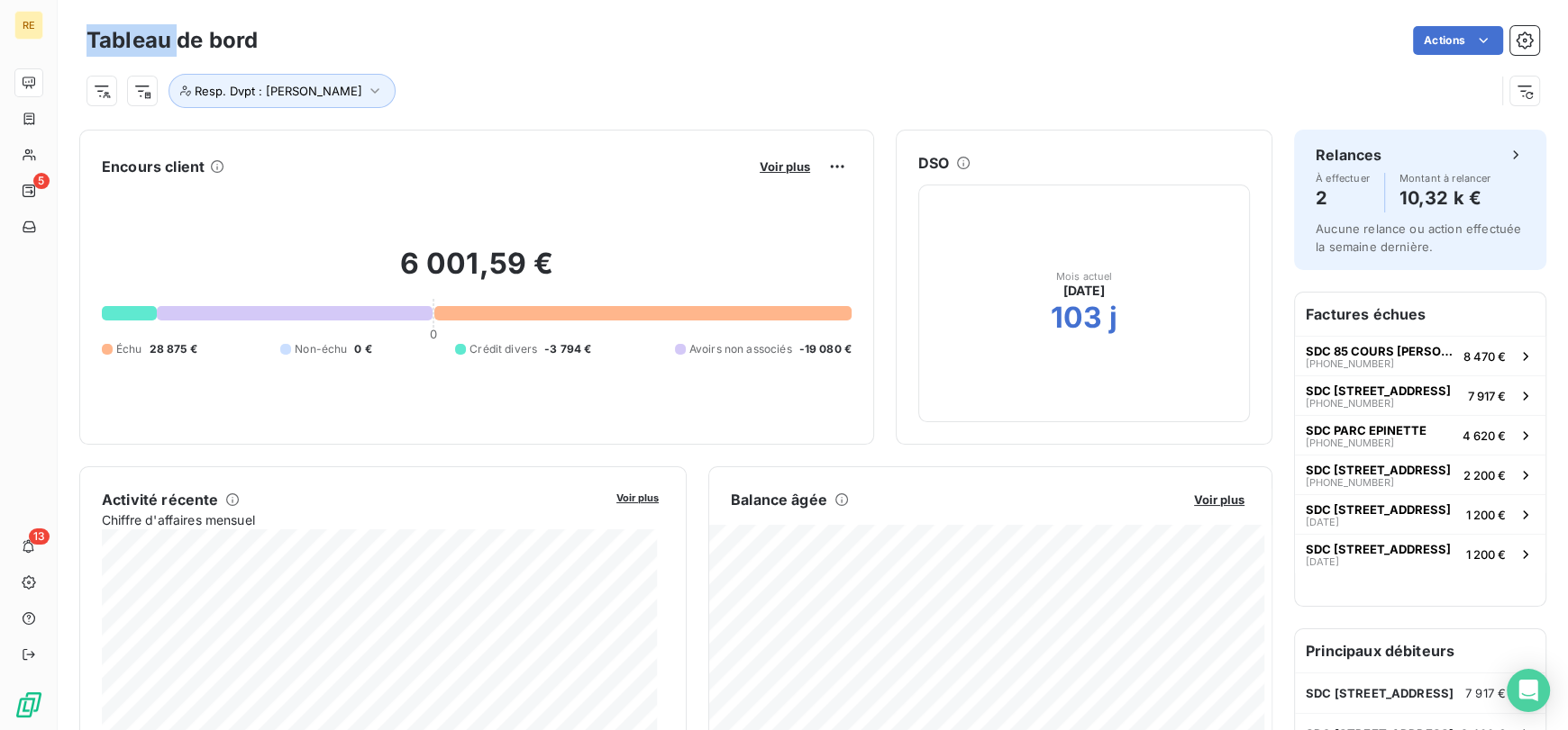
click at [112, 37] on h3 "Tableau de bord" at bounding box center [172, 40] width 172 height 33
click at [111, 36] on h3 "Tableau de bord" at bounding box center [172, 40] width 172 height 33
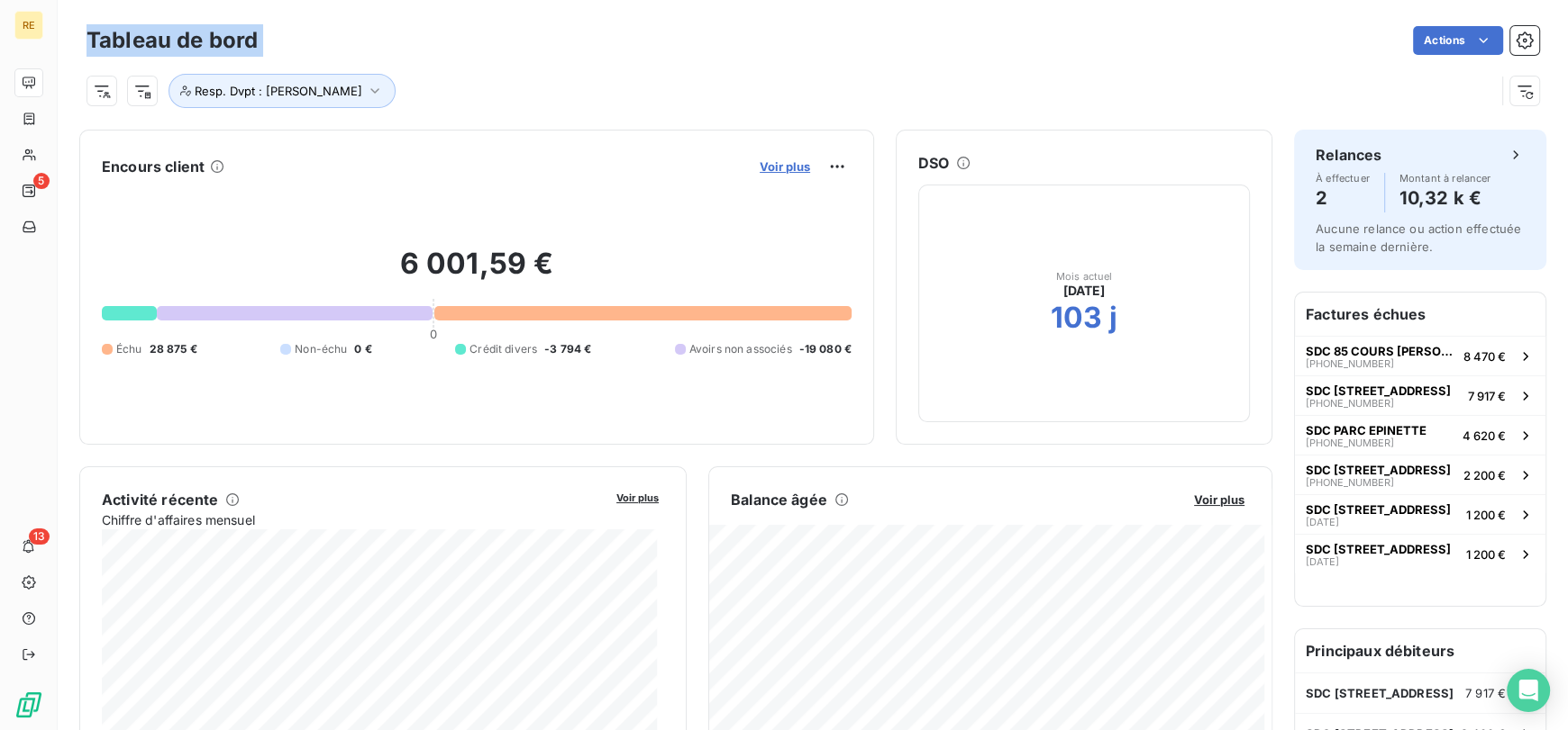
click at [787, 172] on span "Voir plus" at bounding box center [784, 166] width 51 height 14
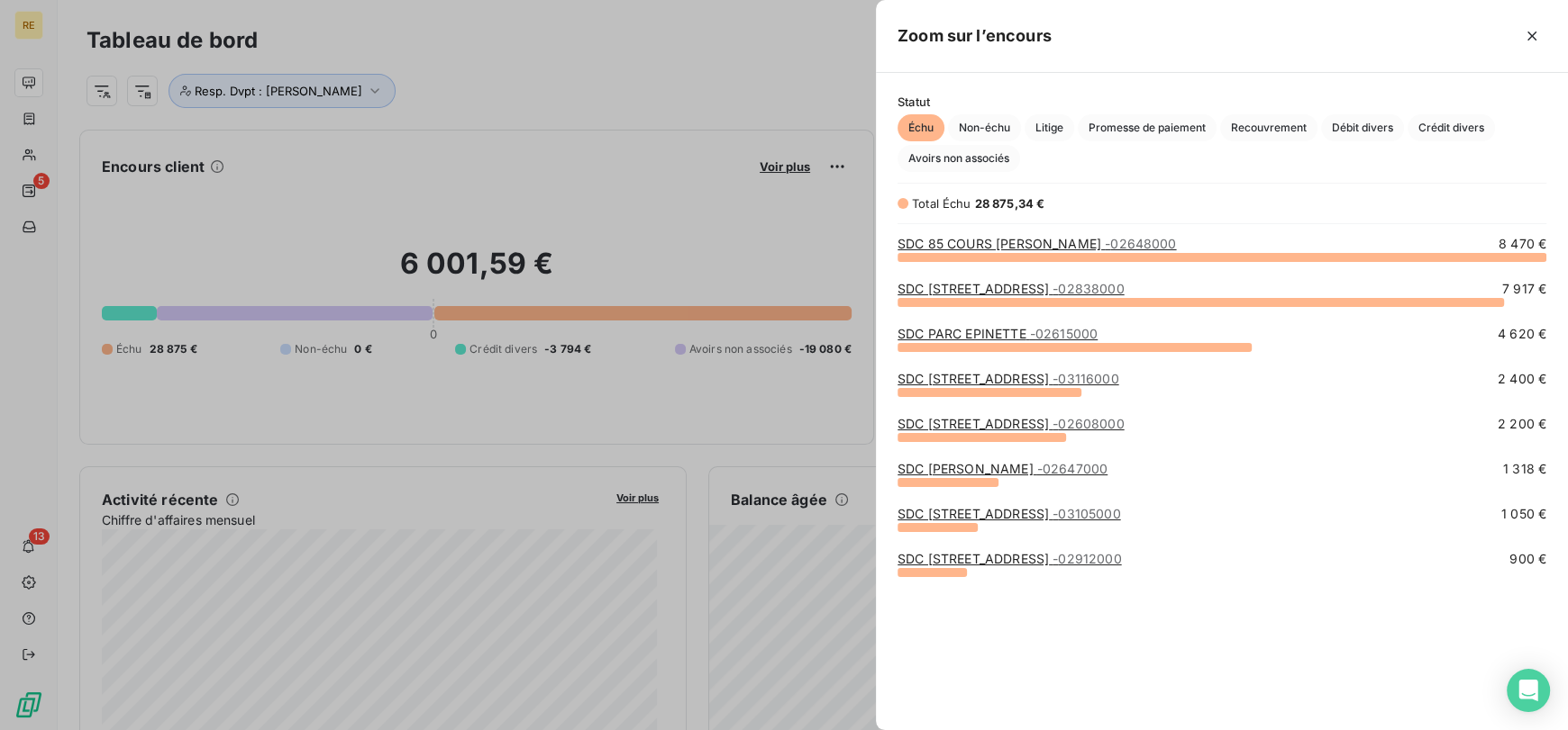
click at [992, 375] on link "SDC [STREET_ADDRESS]" at bounding box center [1007, 378] width 221 height 15
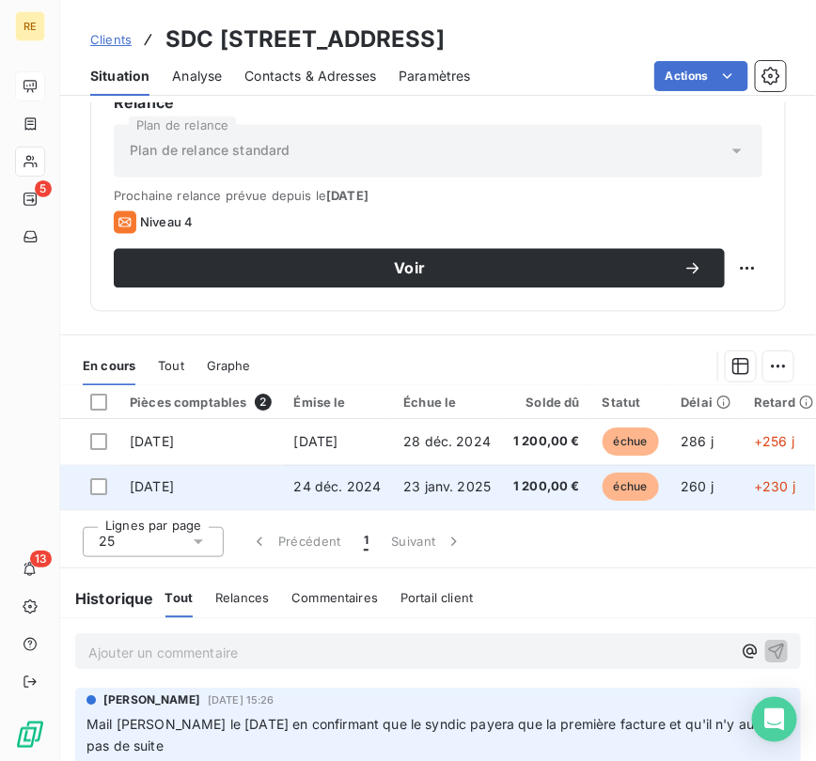
click at [467, 479] on span "23 janv. 2025" at bounding box center [446, 487] width 87 height 16
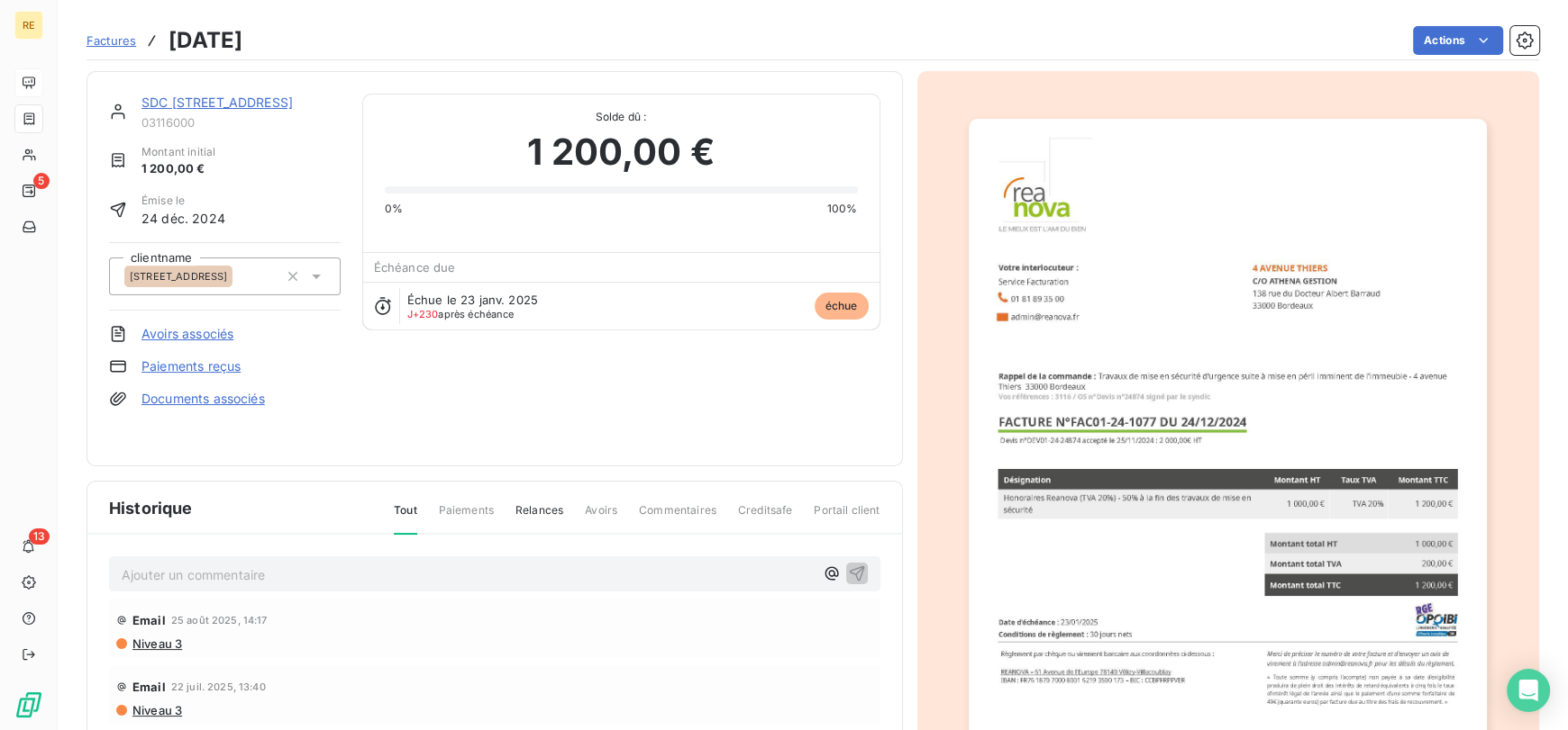
scroll to position [1, 0]
click at [1306, 467] on img "button" at bounding box center [1228, 484] width 519 height 733
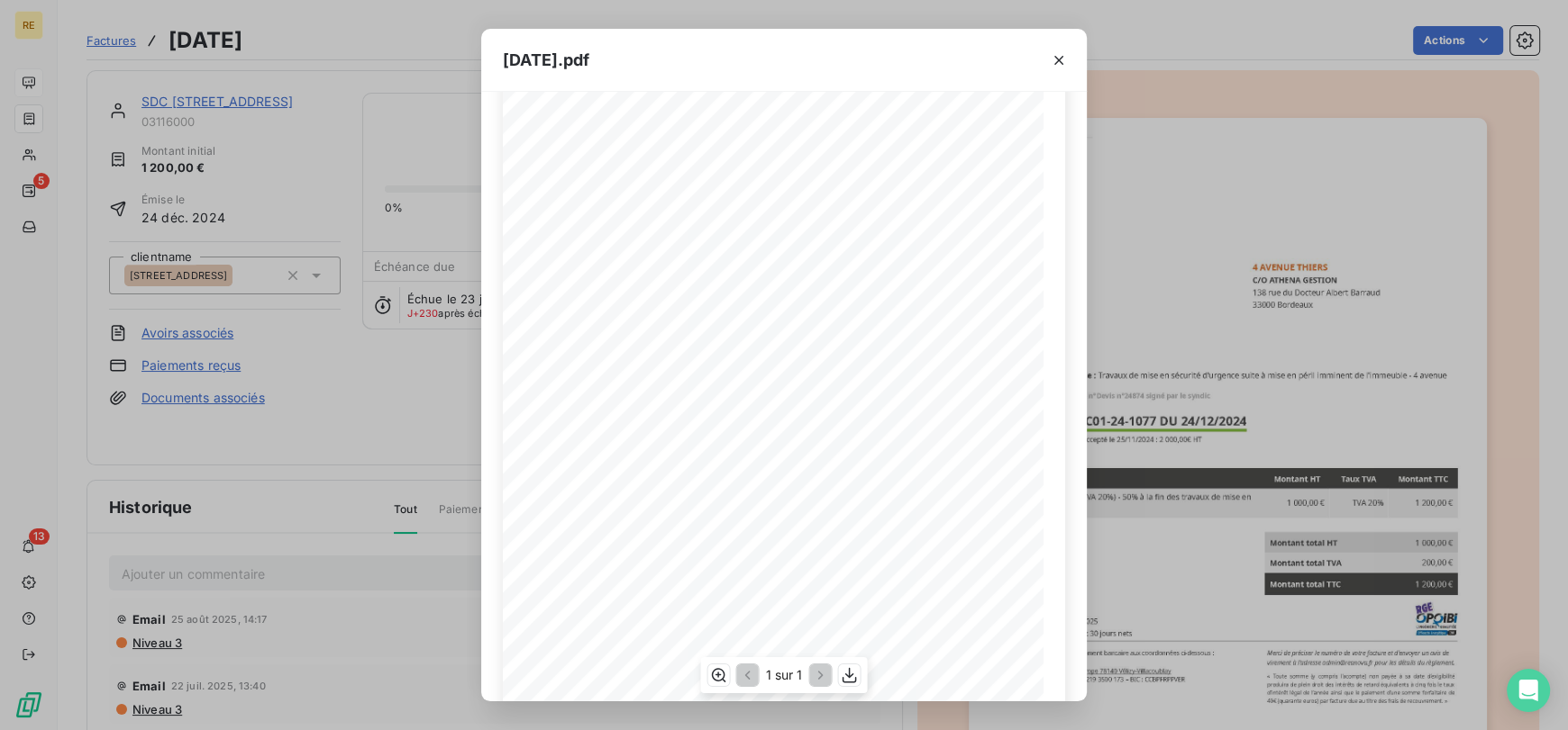
scroll to position [197, 0]
click at [847, 669] on icon "button" at bounding box center [849, 675] width 18 height 18
click at [361, 456] on div "[DATE].pdf Votre interlocuteur : Service Facturation 01 81 89 35 00 [EMAIL_ADDR…" at bounding box center [784, 365] width 1568 height 730
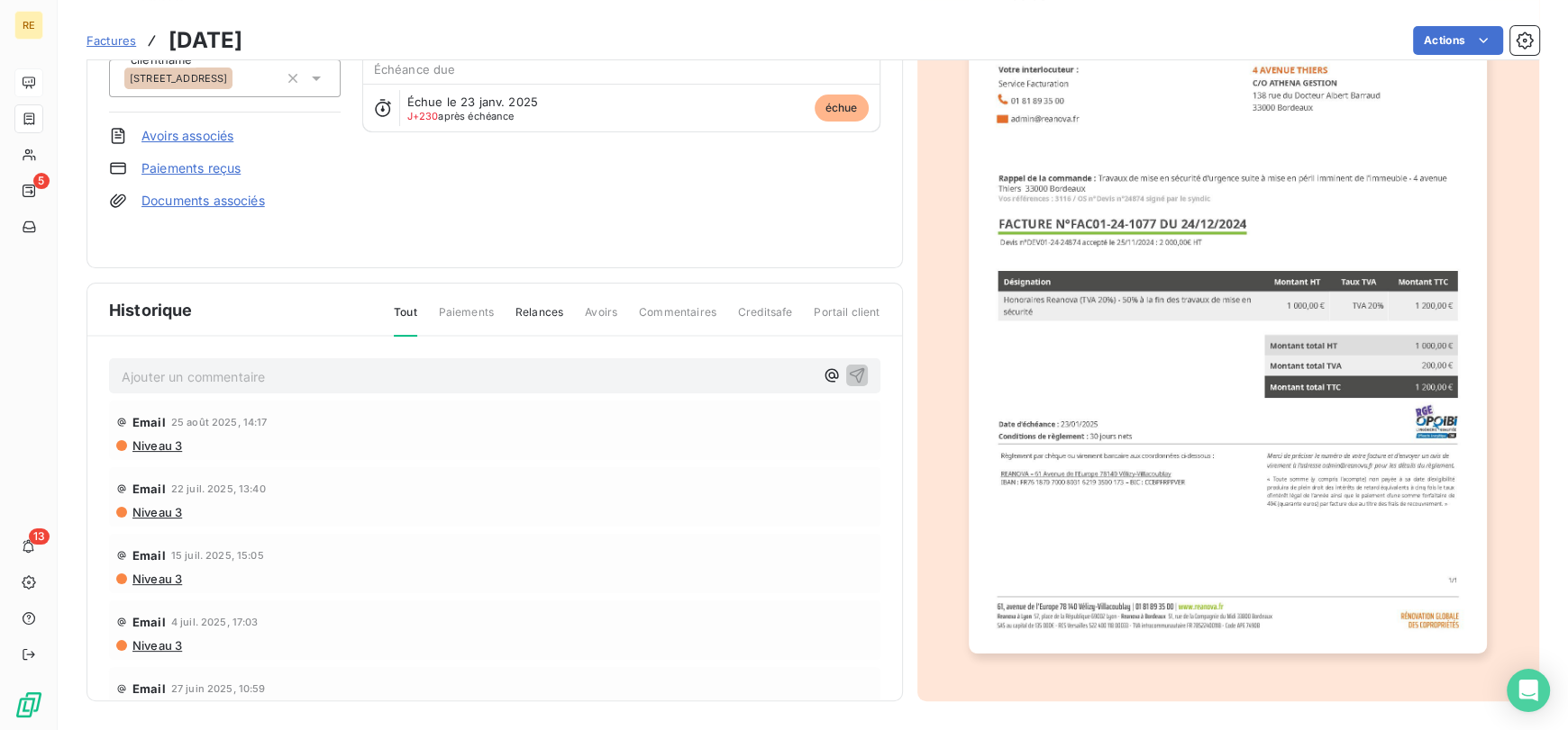
scroll to position [0, 0]
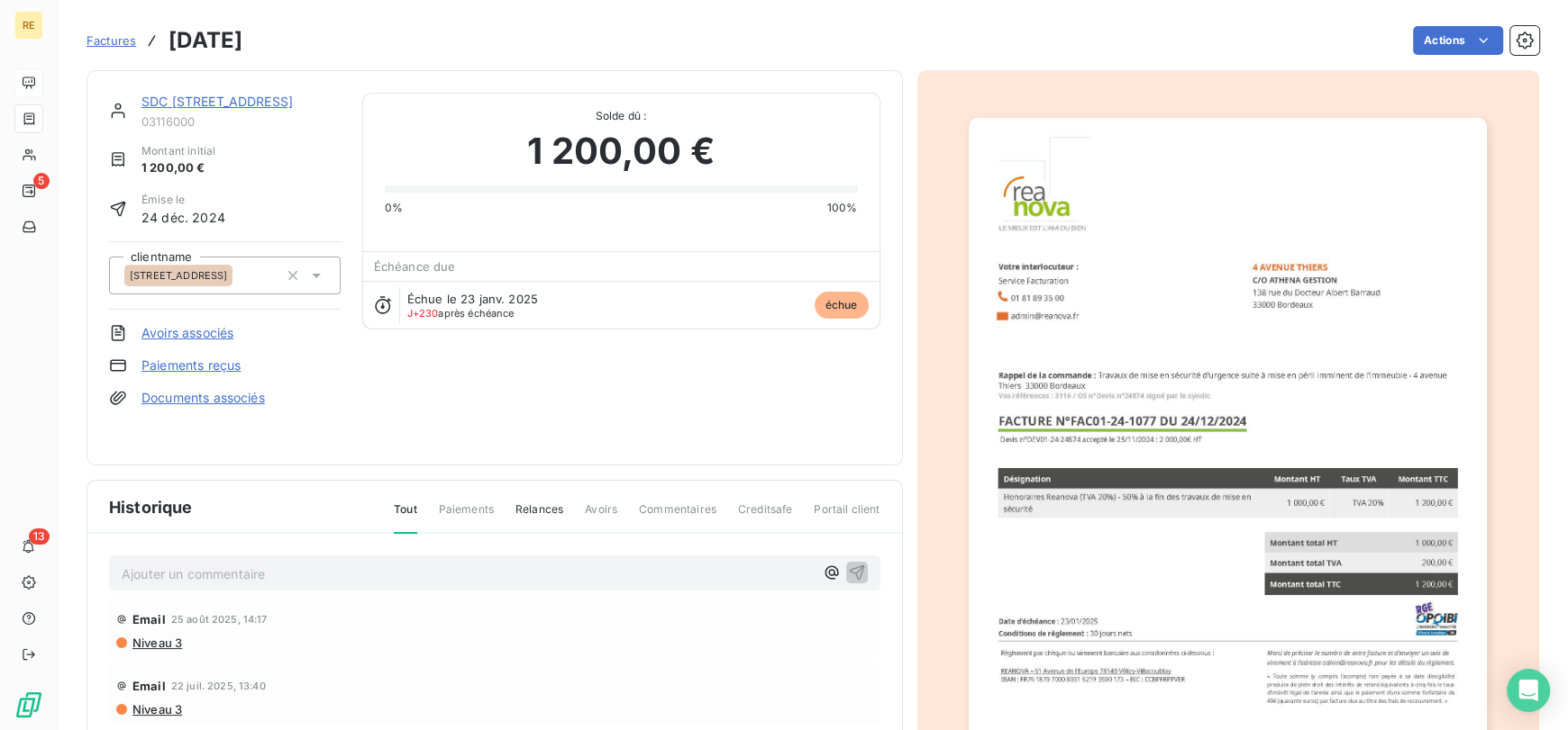
click at [125, 39] on span "Factures" at bounding box center [111, 40] width 50 height 14
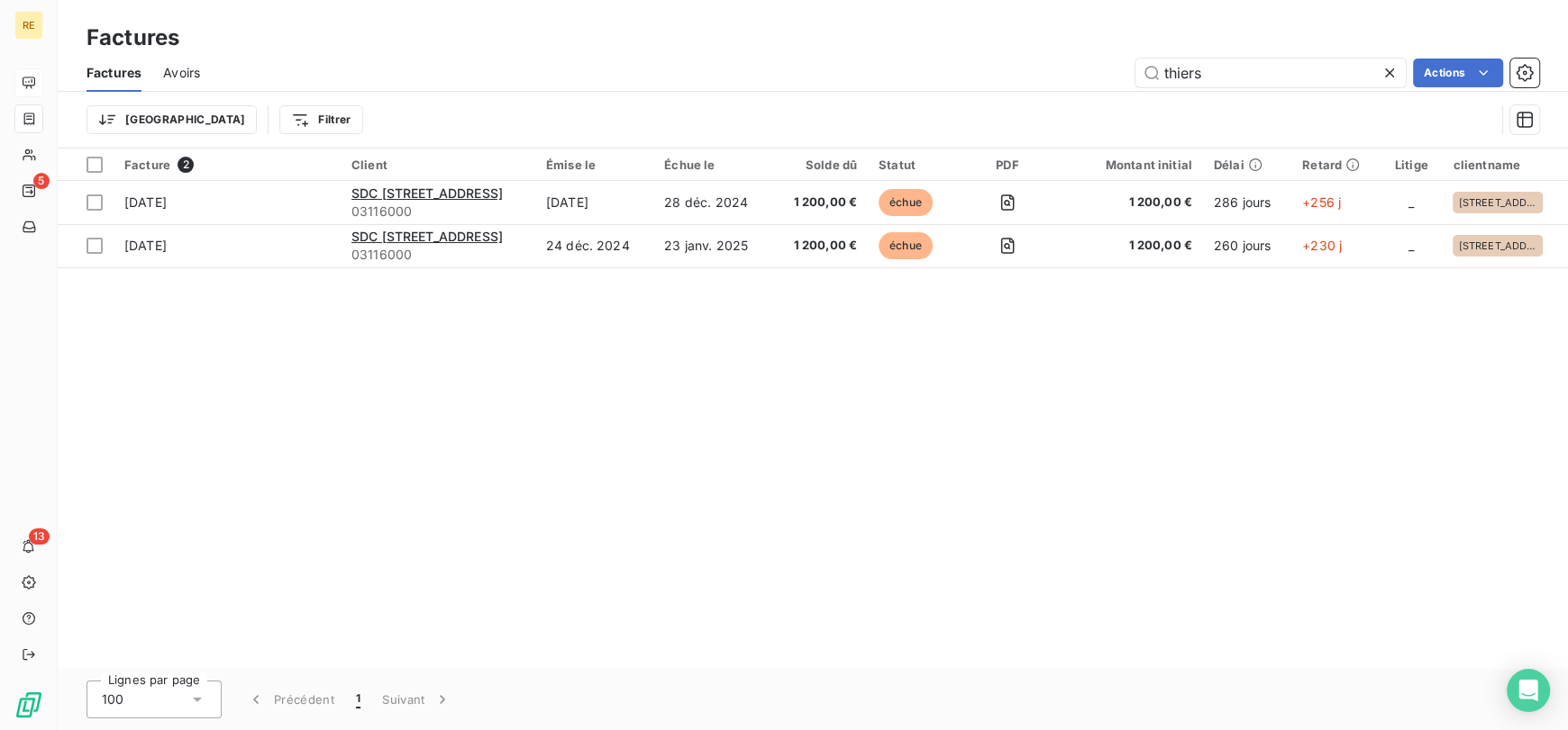
type input "thiers"
